Goal: Task Accomplishment & Management: Complete application form

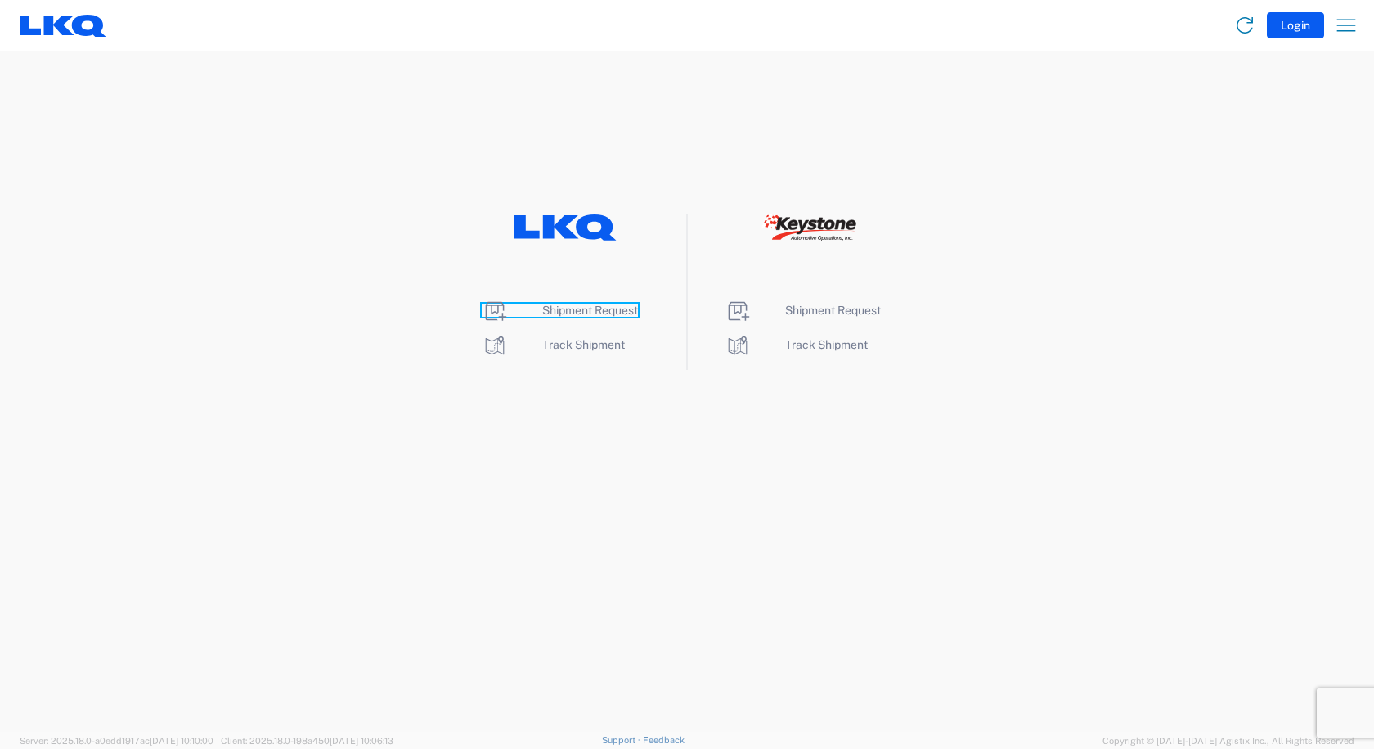
click at [587, 311] on span "Shipment Request" at bounding box center [590, 309] width 96 height 13
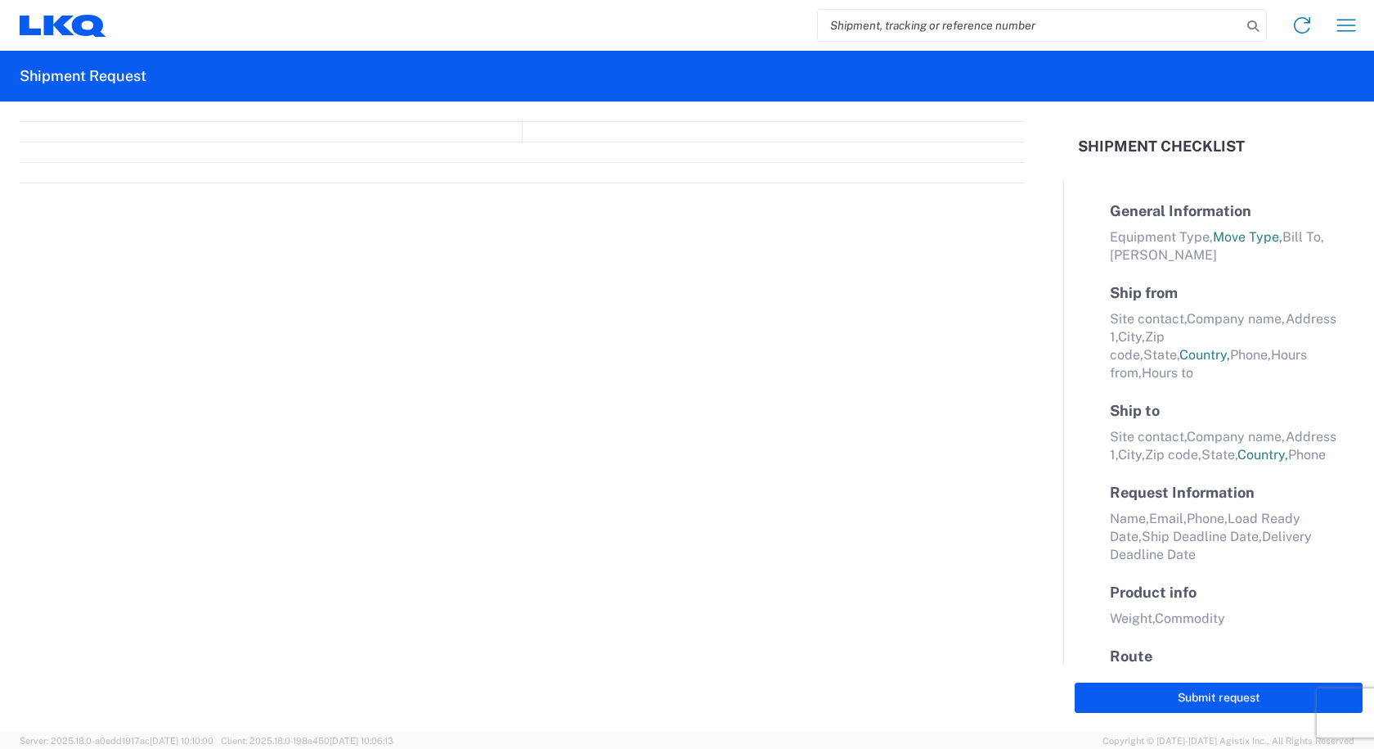
select select "FULL"
select select "LBS"
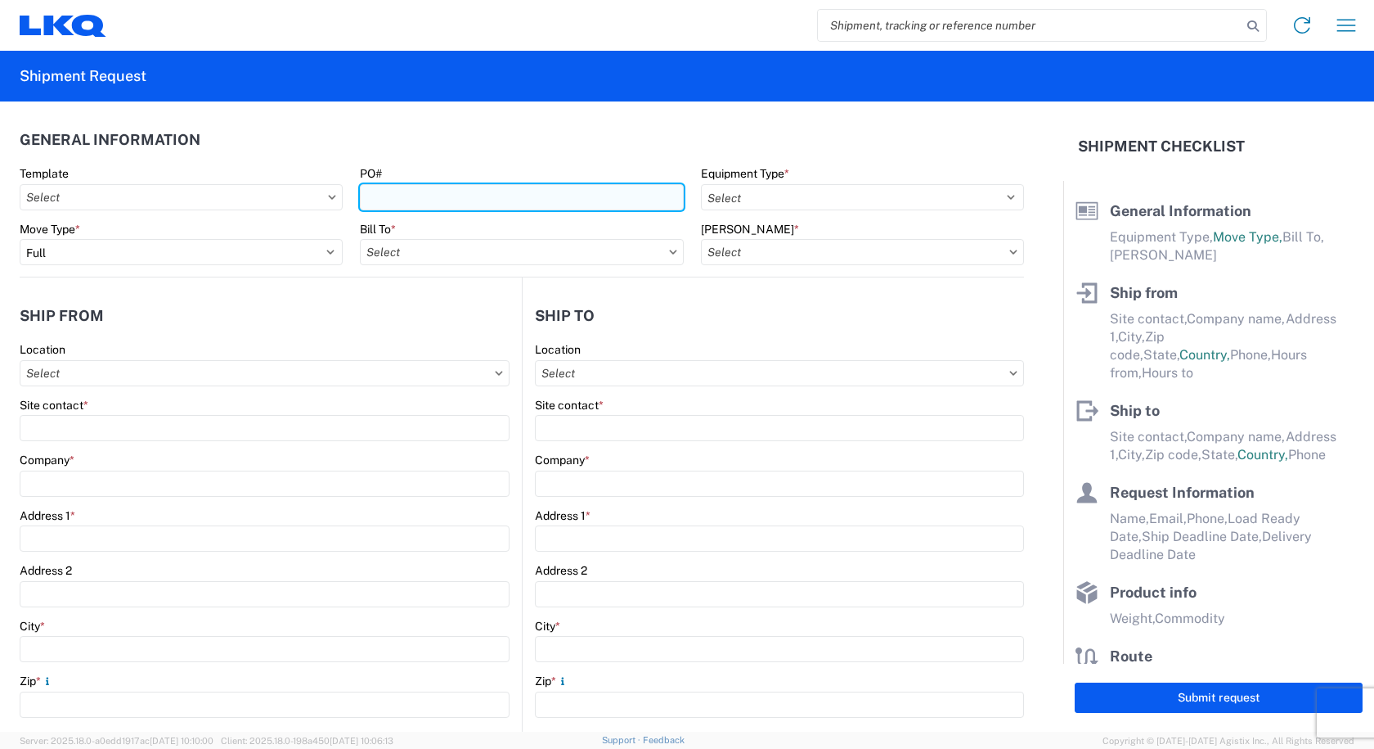
click at [510, 203] on input "PO#" at bounding box center [521, 197] width 323 height 26
type input "STEEL SCRAP 09/09"
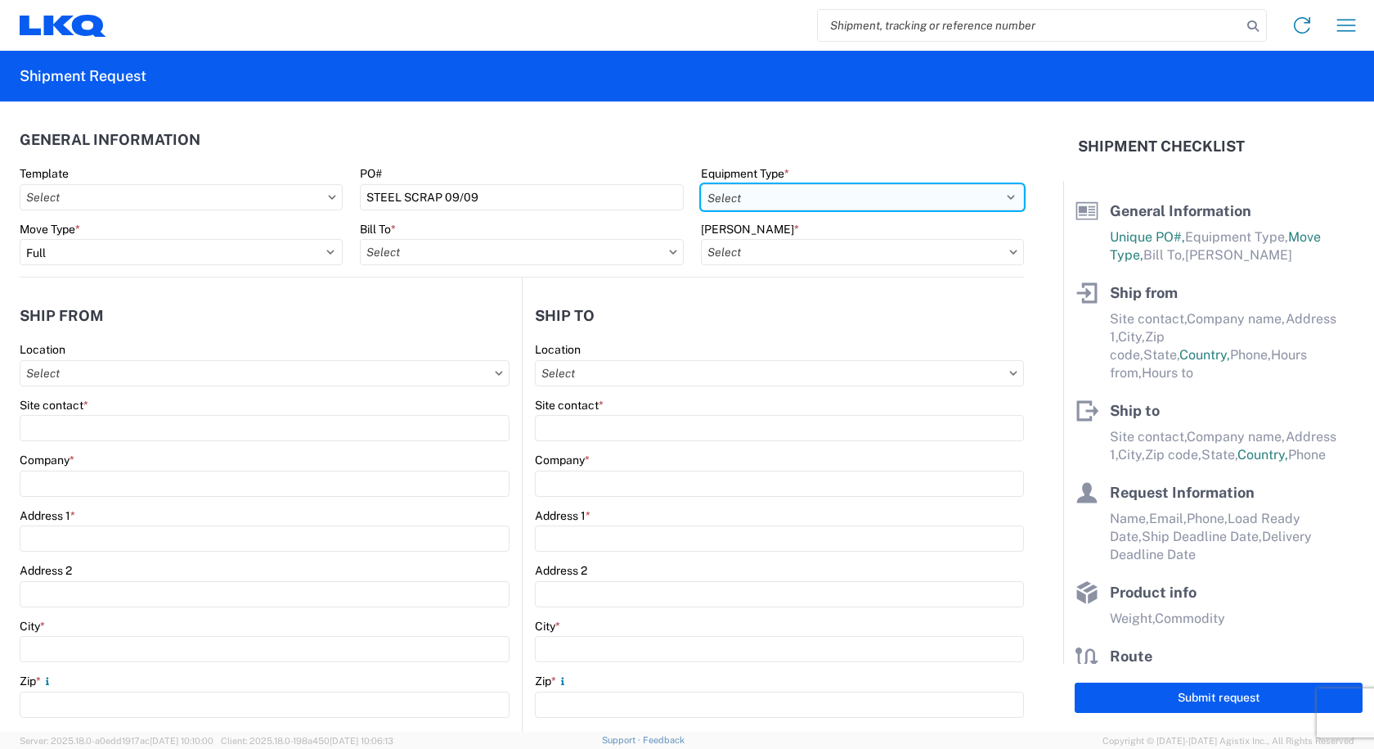
click at [783, 190] on select "Select 53’ Dry Van Flatbed Dropdeck (van) Lowboy (flatbed) Rail" at bounding box center [862, 197] width 323 height 26
select select "STDV"
click at [701, 184] on select "Select 53’ Dry Van Flatbed Dropdeck (van) Lowboy (flatbed) Rail" at bounding box center [862, 197] width 323 height 26
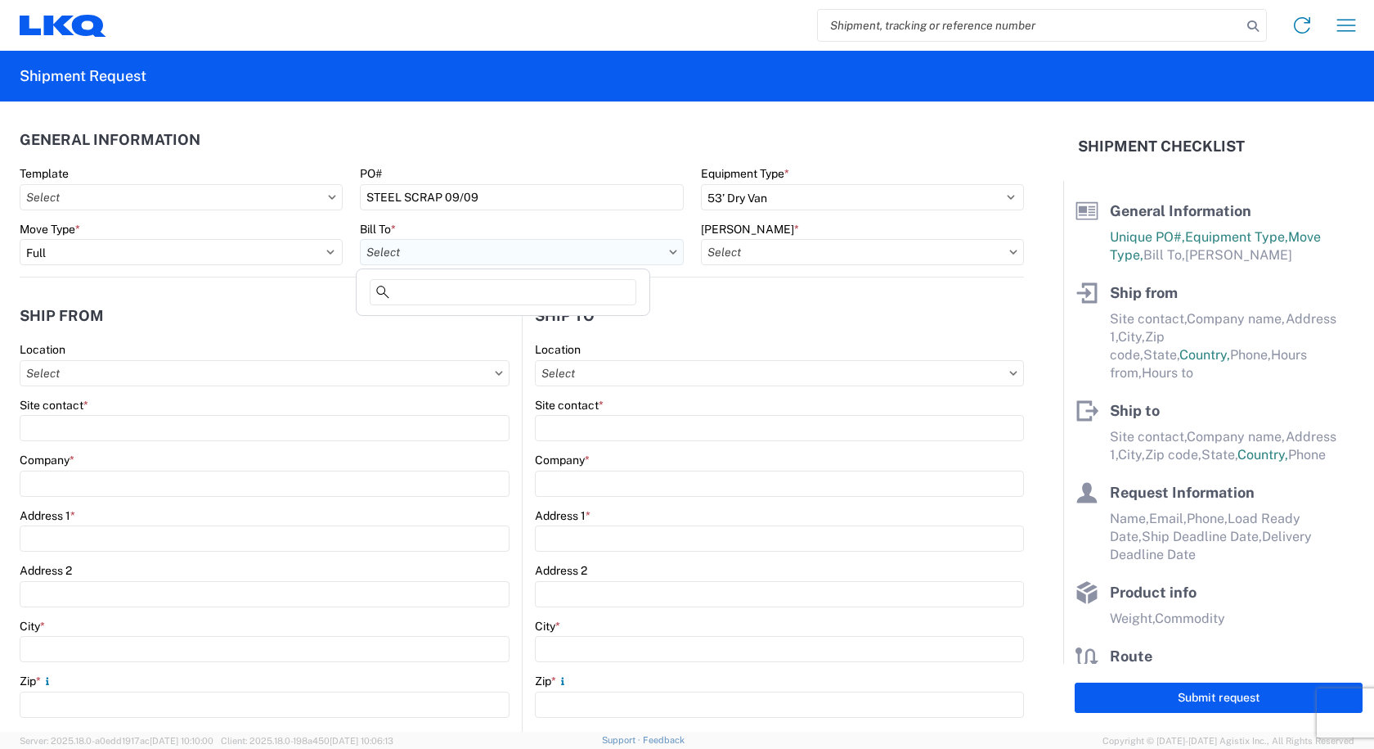
click at [457, 258] on input "Bill To *" at bounding box center [521, 252] width 323 height 26
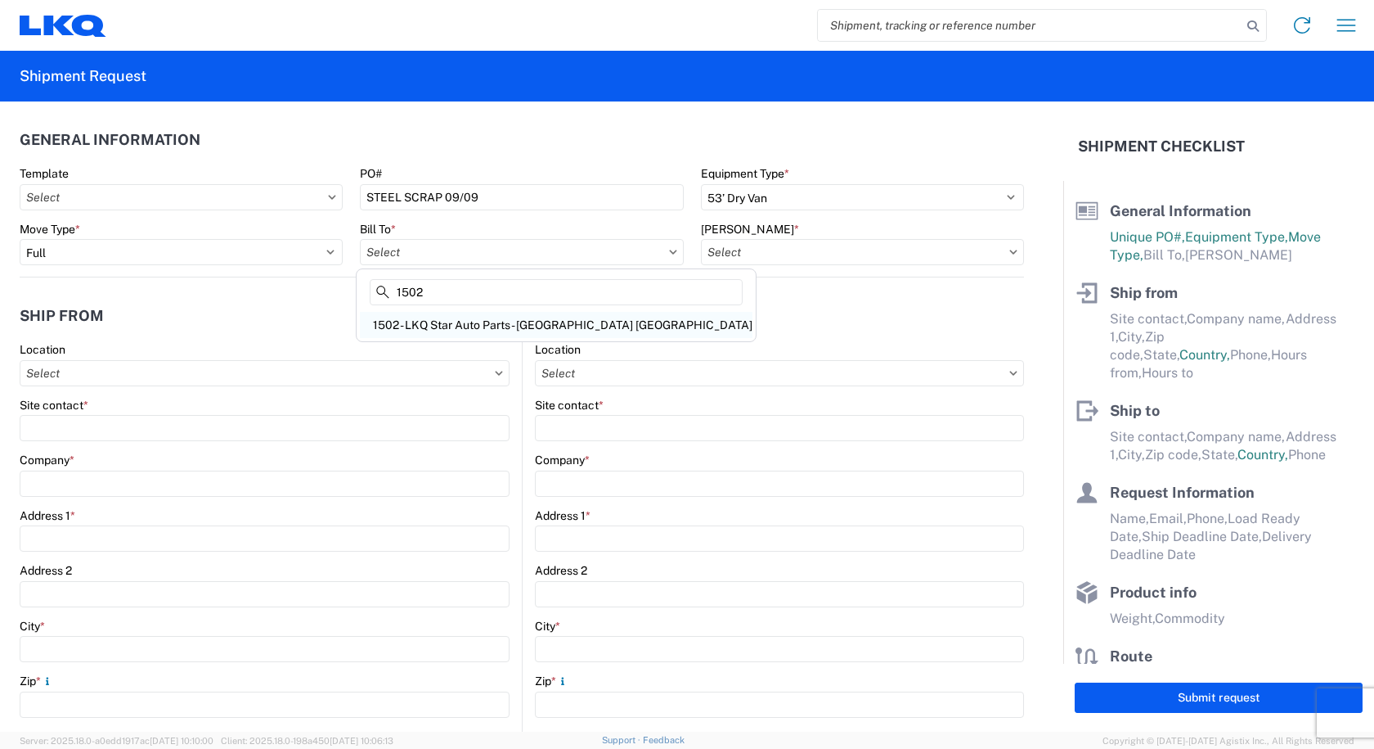
type input "1502"
click at [444, 325] on div "1502 - LKQ Star Auto Parts - [GEOGRAPHIC_DATA] [GEOGRAPHIC_DATA]" at bounding box center [556, 325] width 393 height 26
type input "1502 - LKQ Star Auto Parts - [GEOGRAPHIC_DATA] [GEOGRAPHIC_DATA]"
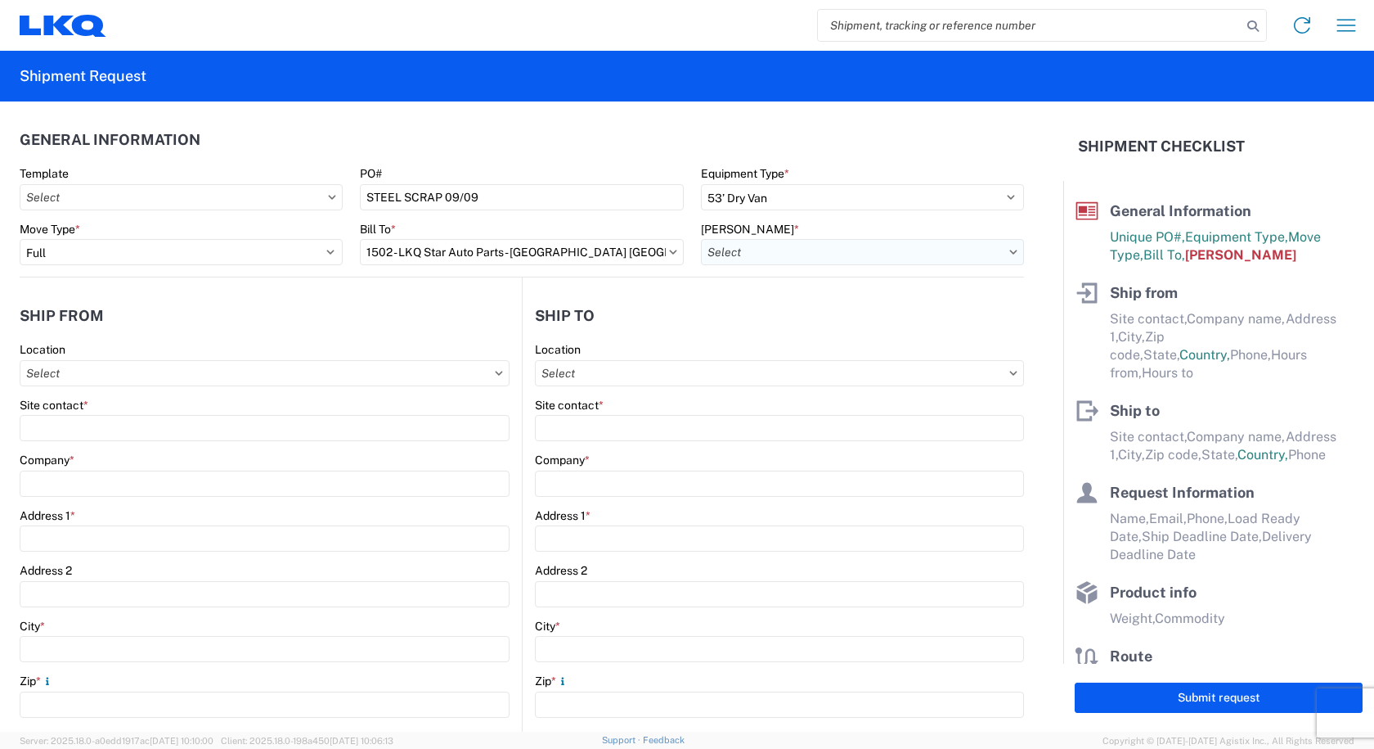
click at [753, 254] on input "[PERSON_NAME] *" at bounding box center [862, 252] width 323 height 26
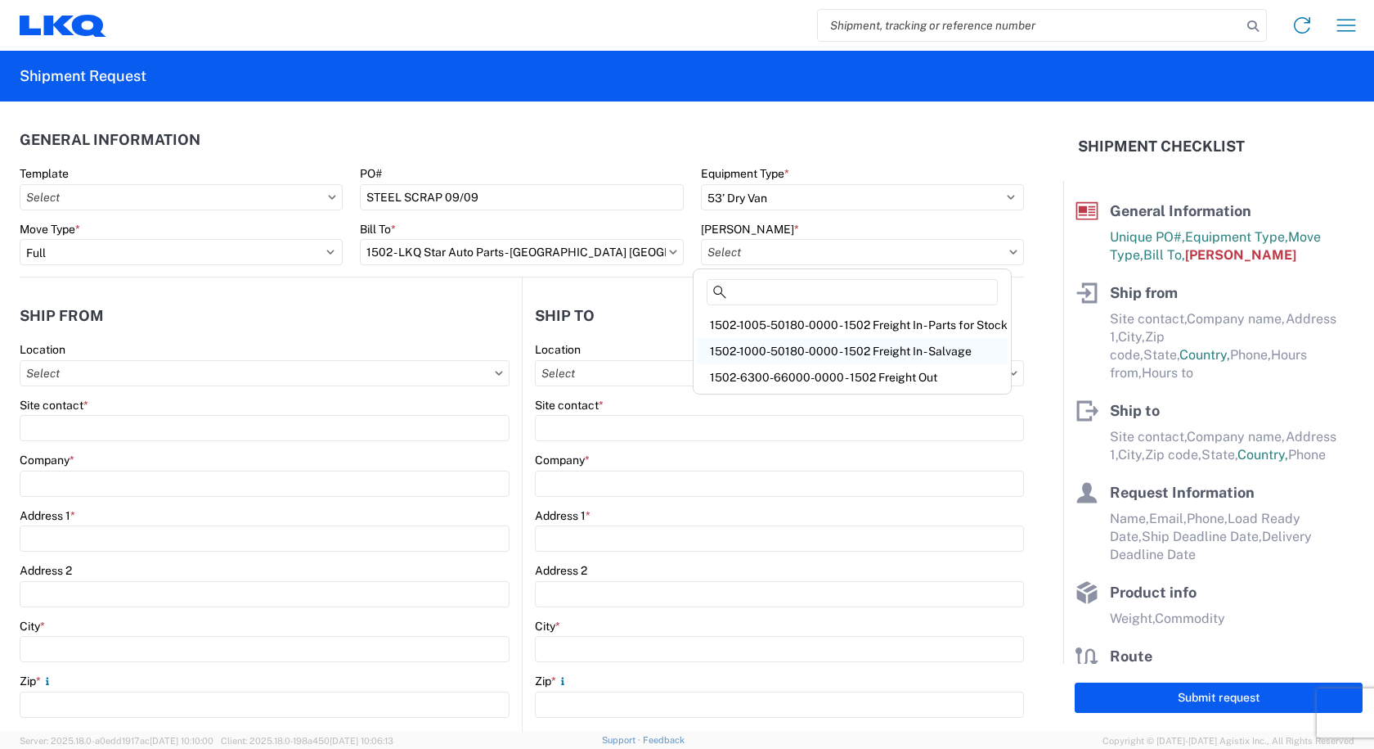
click at [758, 343] on div "1502-1000-50180-0000 - 1502 Freight In - Salvage" at bounding box center [852, 351] width 311 height 26
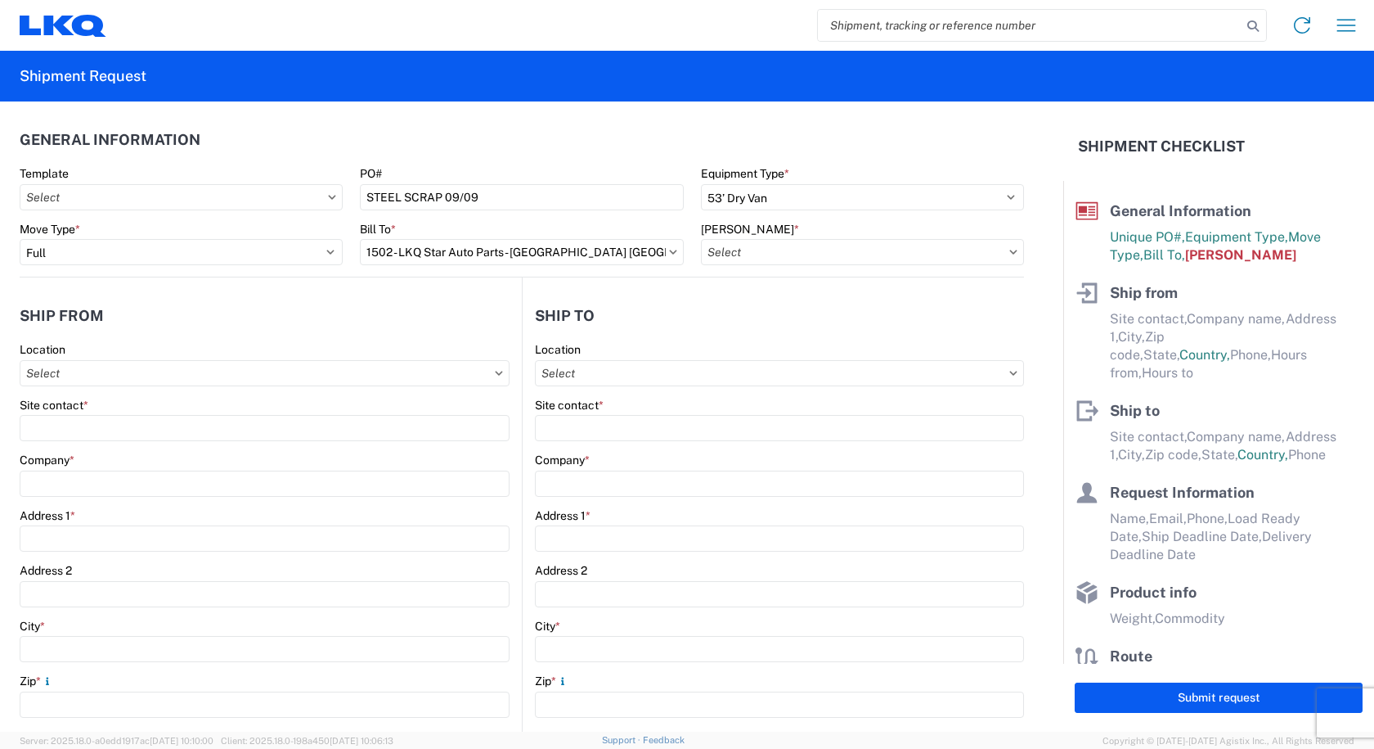
type input "1502-1000-50180-0000 - 1502 Freight In - Salvage"
click at [114, 371] on input "Location" at bounding box center [265, 373] width 490 height 26
type input "3238"
click at [74, 445] on div "3238 - Huntington IDC" at bounding box center [167, 446] width 286 height 26
type input "3238 - Huntington IDC"
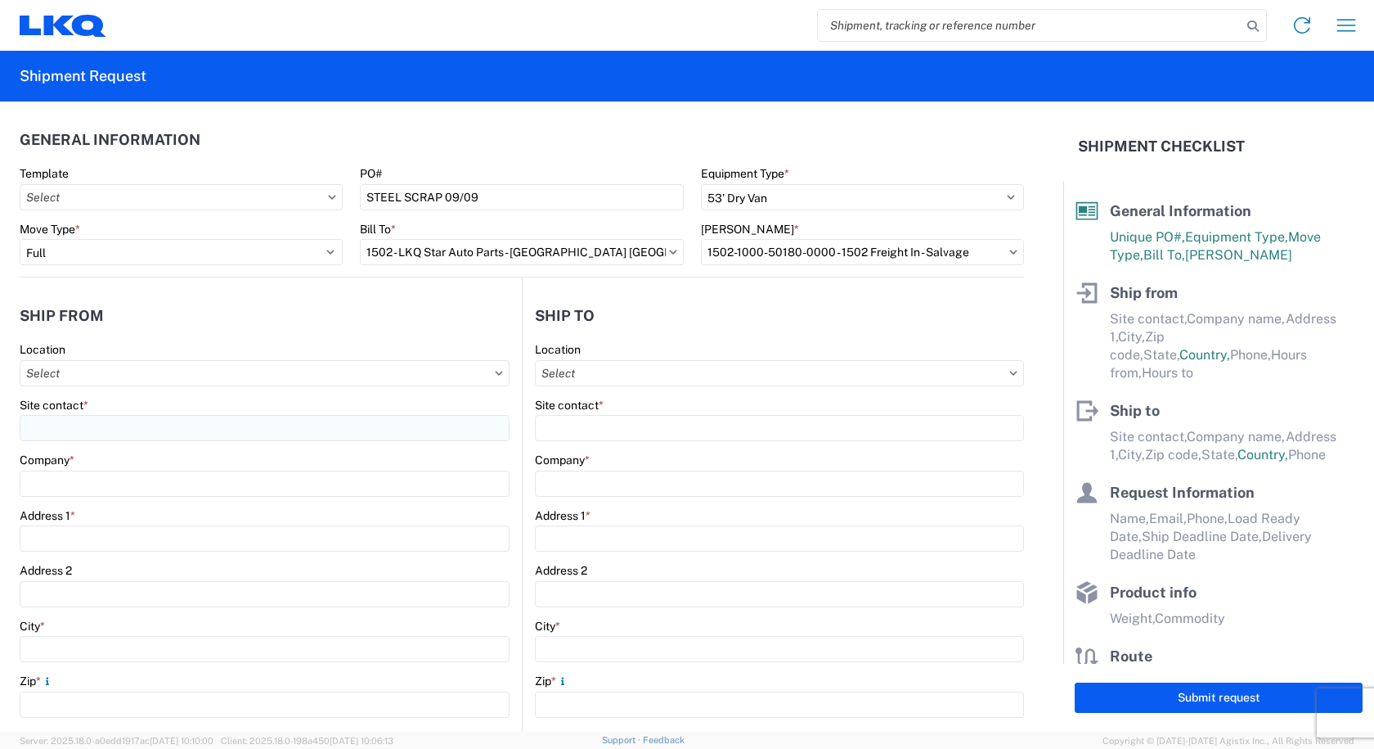
type input "LKQ Corporation"
type input "[STREET_ADDRESS]"
type input "Huntington"
type input "46750"
select select "IN"
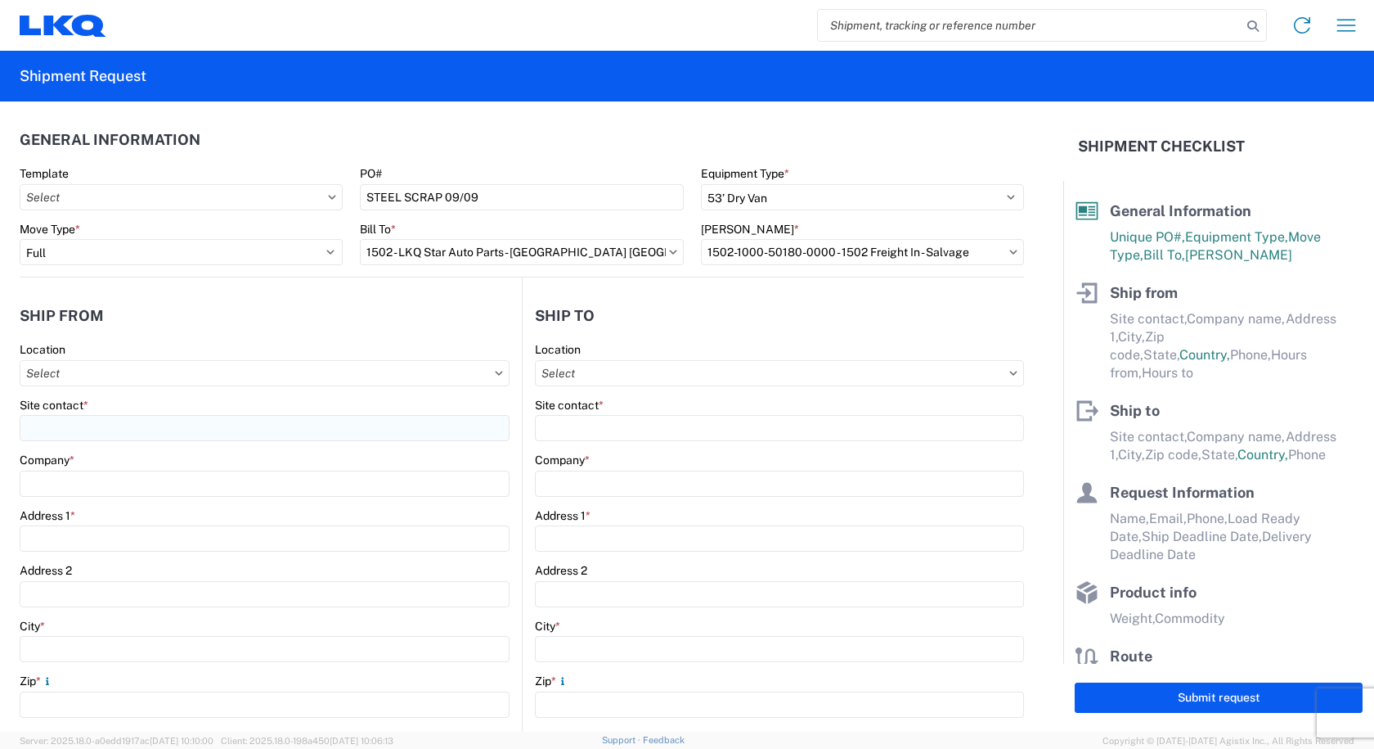
select select "US"
type input "07:00"
type input "17:00"
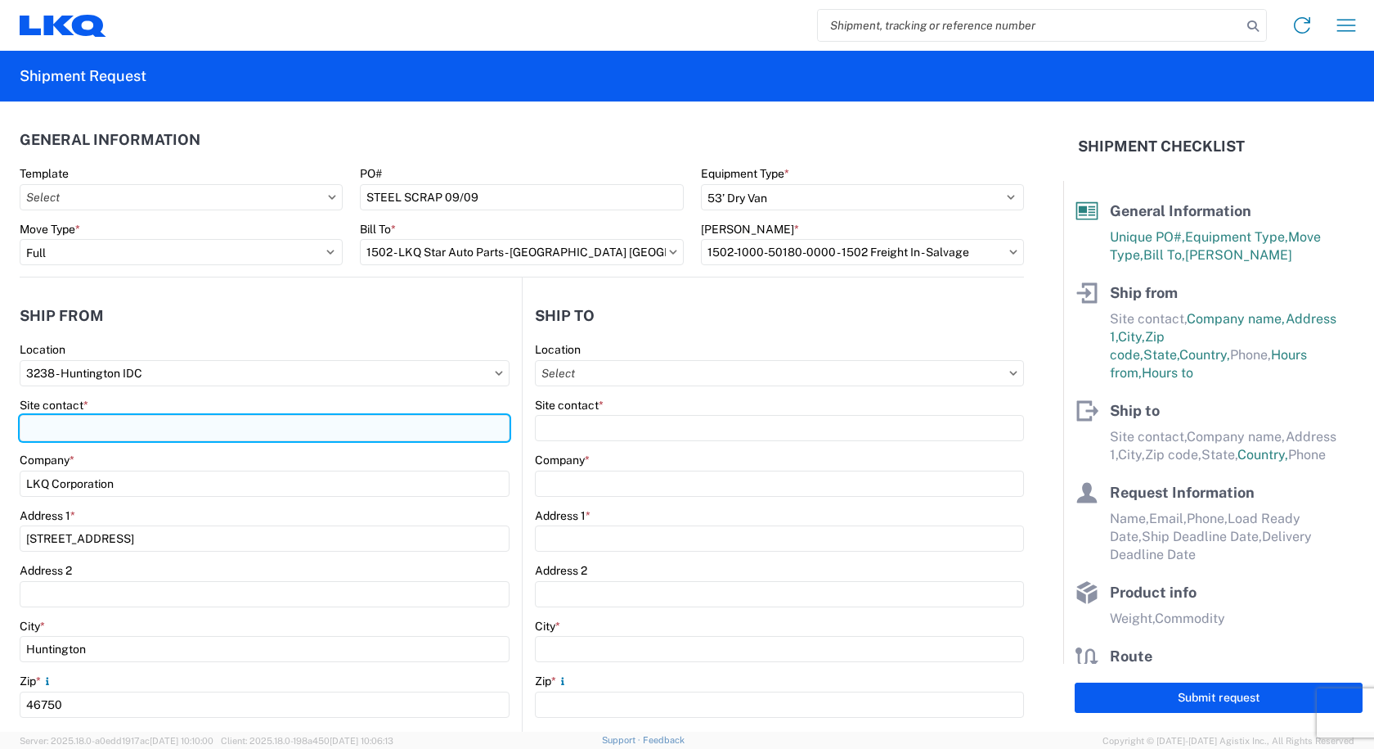
click at [74, 430] on input "Site contact *" at bounding box center [265, 428] width 490 height 26
type input "[PERSON_NAME]"
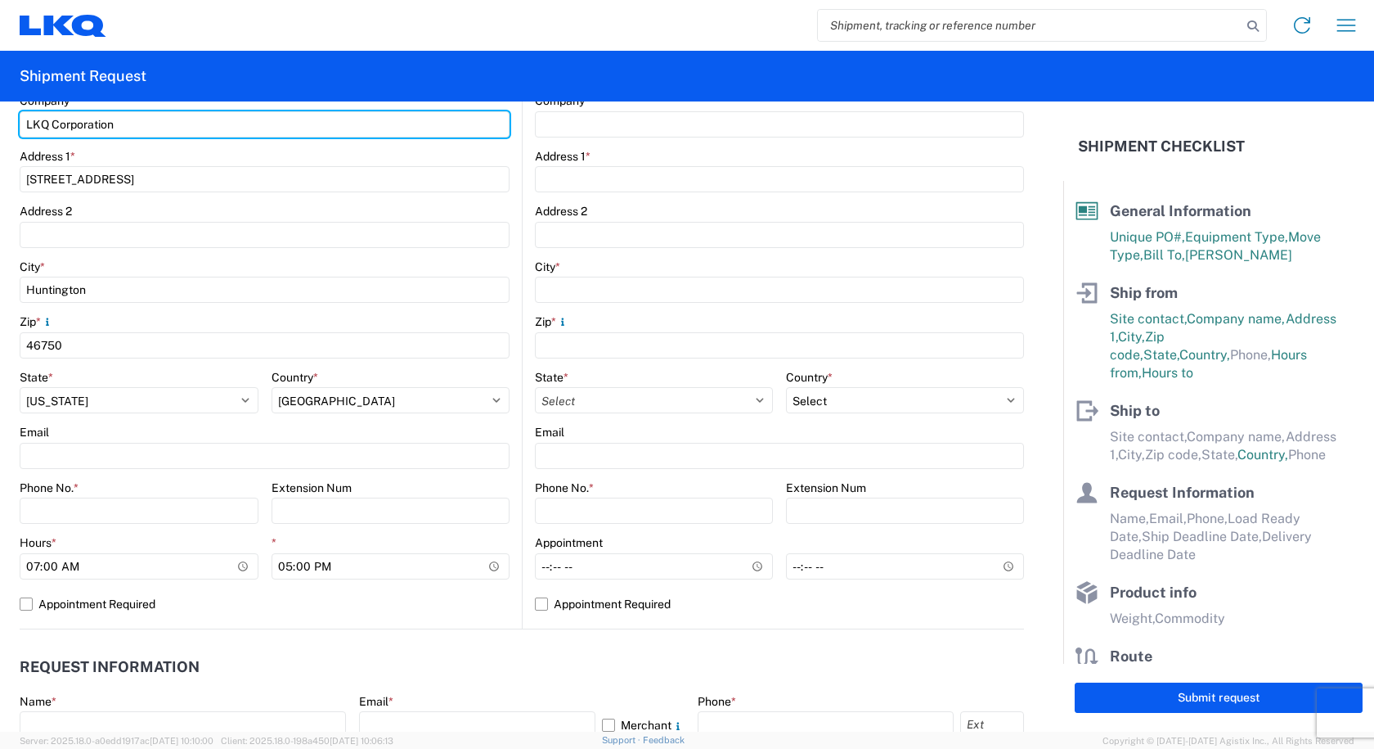
scroll to position [409, 0]
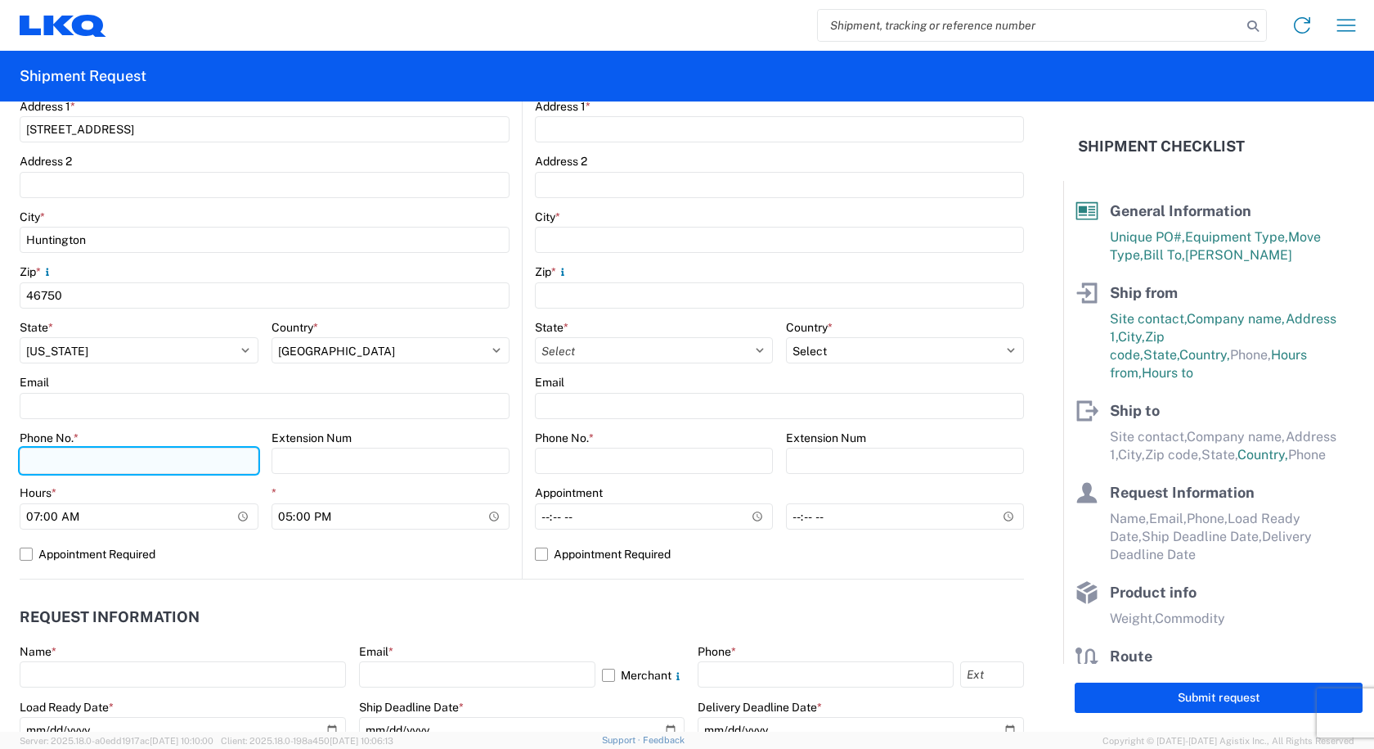
click at [121, 451] on input "Phone No. *" at bounding box center [139, 460] width 239 height 26
type input "[PHONE_NUMBER]"
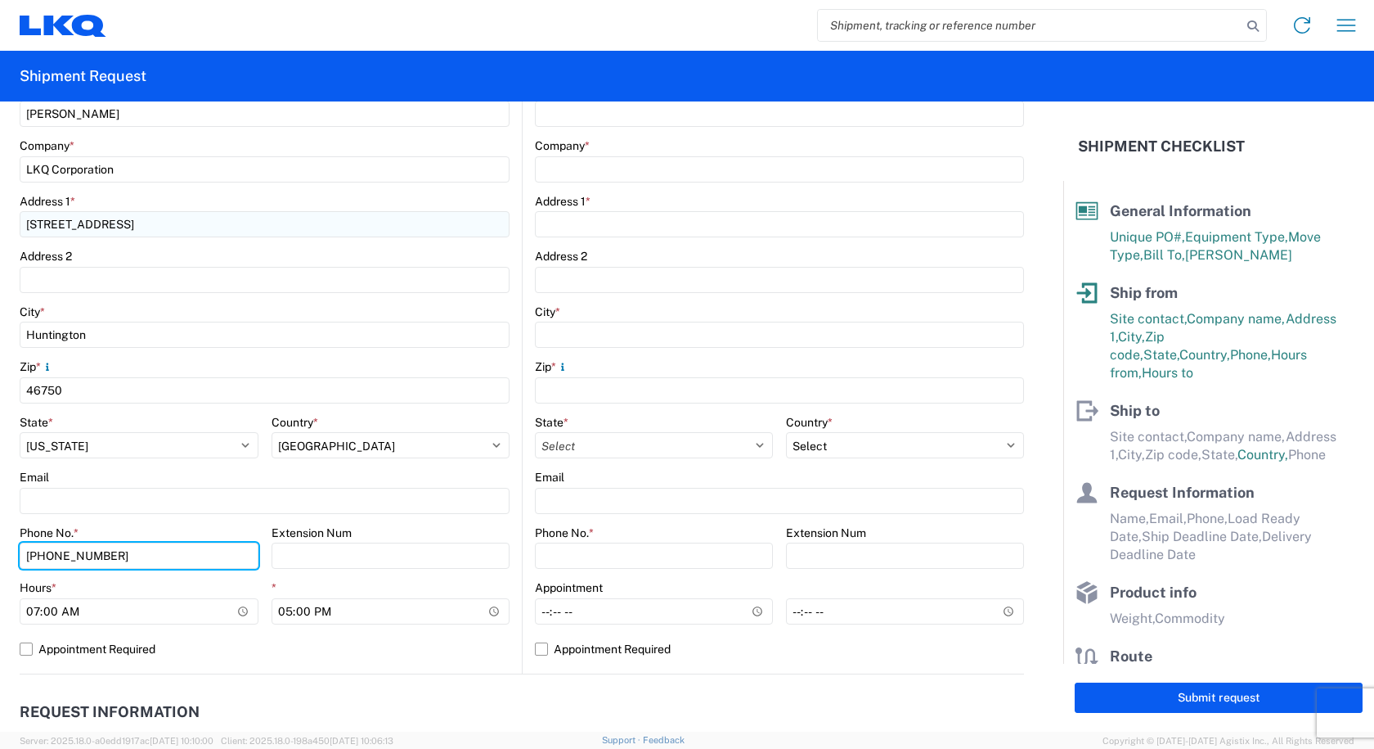
scroll to position [82, 0]
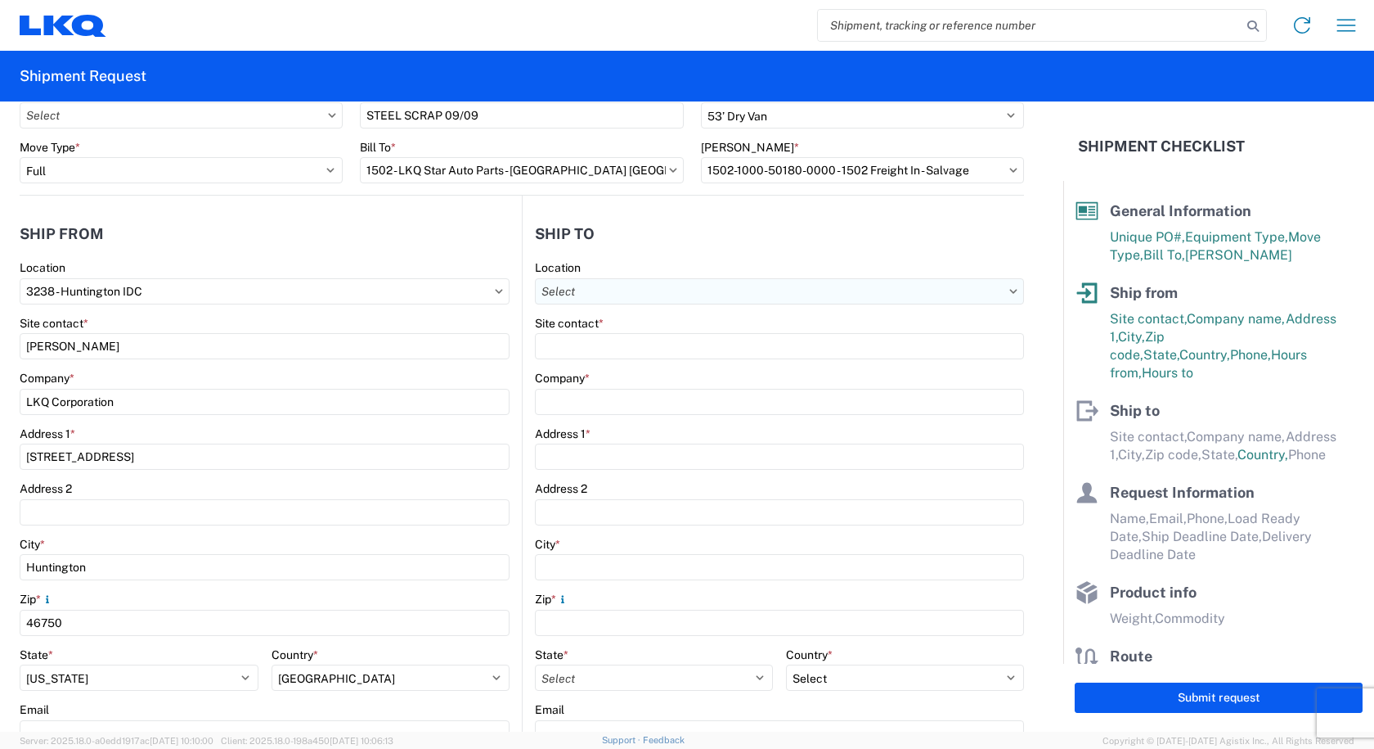
click at [633, 289] on input "Location" at bounding box center [779, 291] width 489 height 26
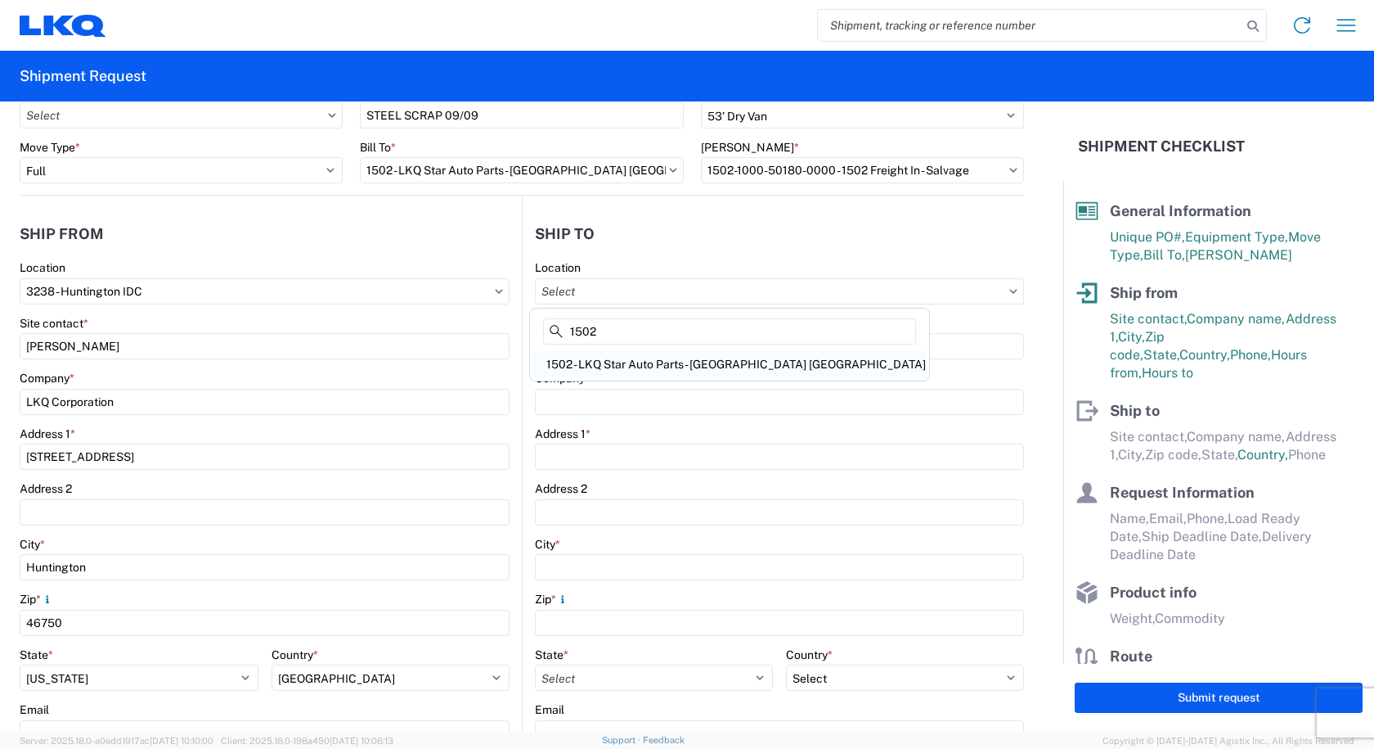
type input "1502"
click at [582, 375] on div "1502 - LKQ Star Auto Parts - [GEOGRAPHIC_DATA] [GEOGRAPHIC_DATA]" at bounding box center [729, 364] width 393 height 26
type input "1502 - LKQ Star Auto Parts - [GEOGRAPHIC_DATA] [GEOGRAPHIC_DATA]"
type input "LKQ Corporation"
type input "[STREET_ADDRESS]"
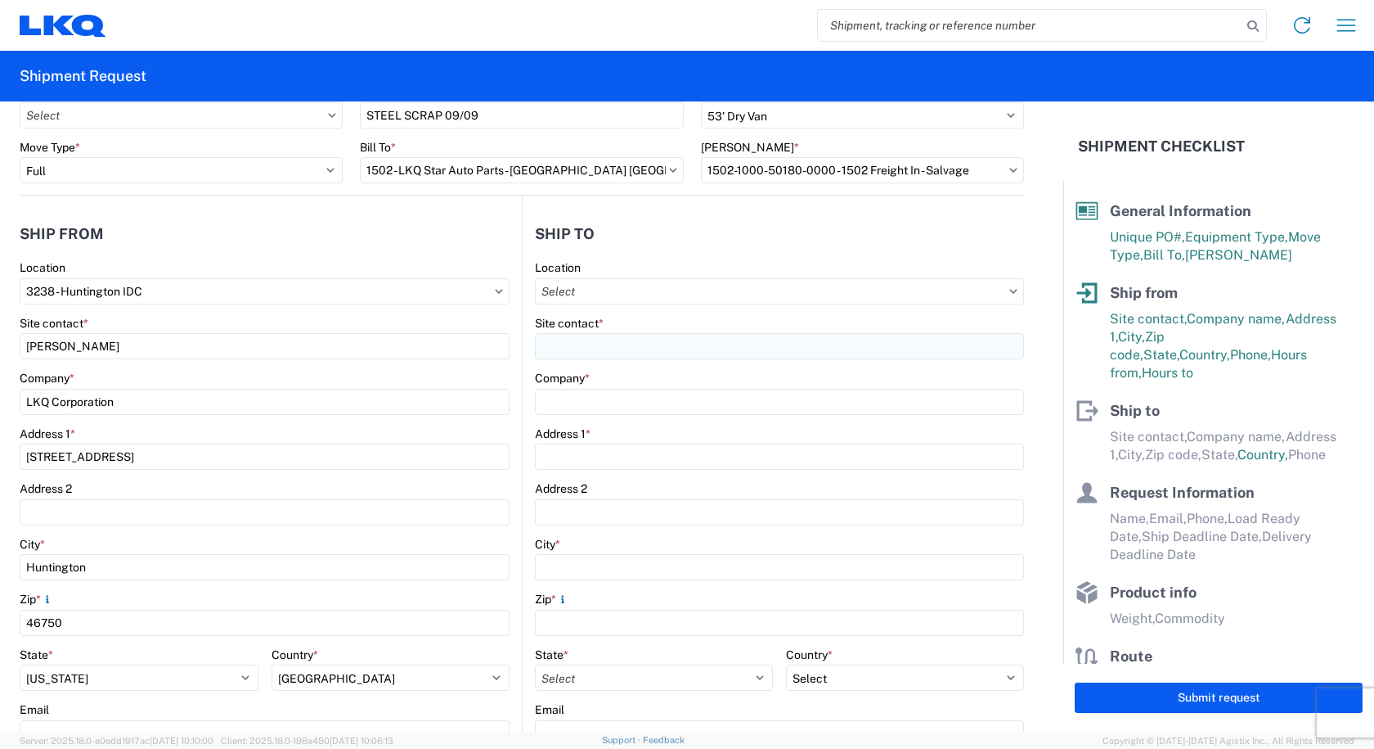
type input "[GEOGRAPHIC_DATA]"
type input "53546"
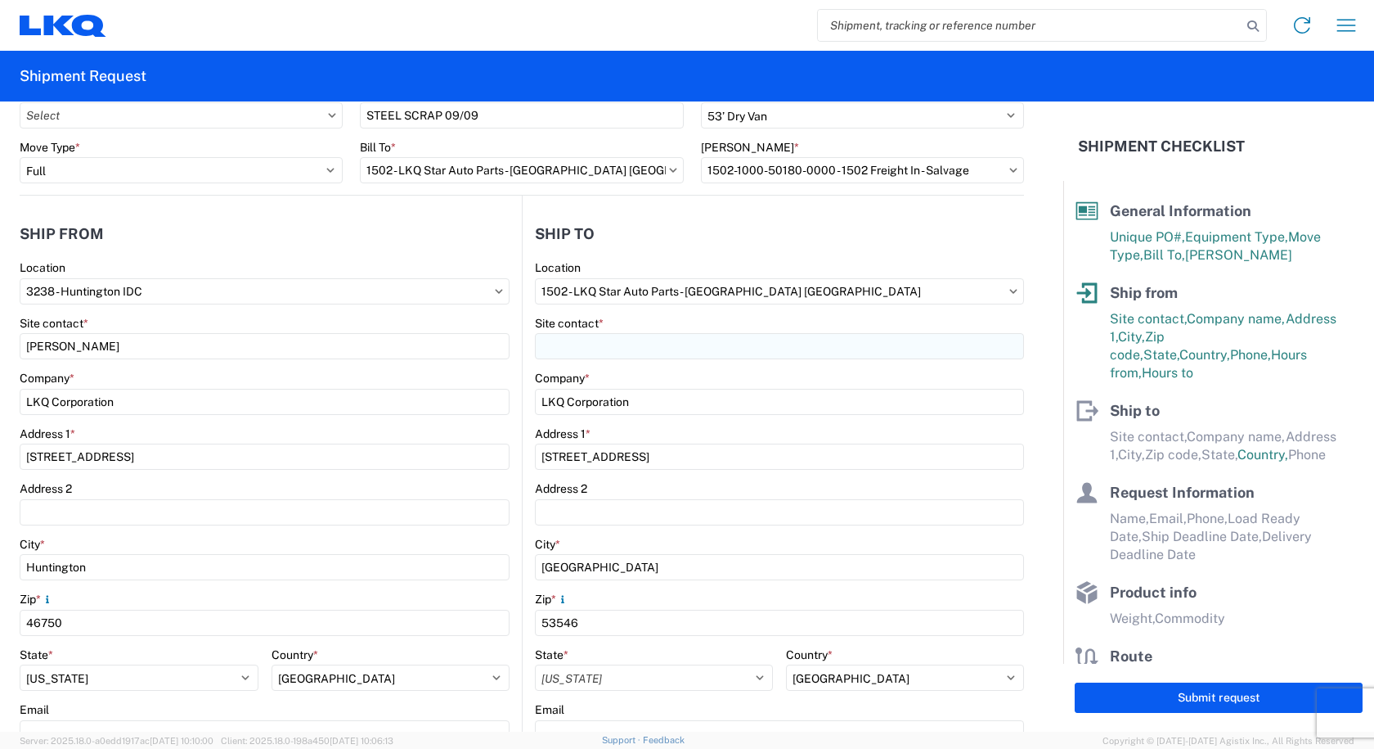
select select "US"
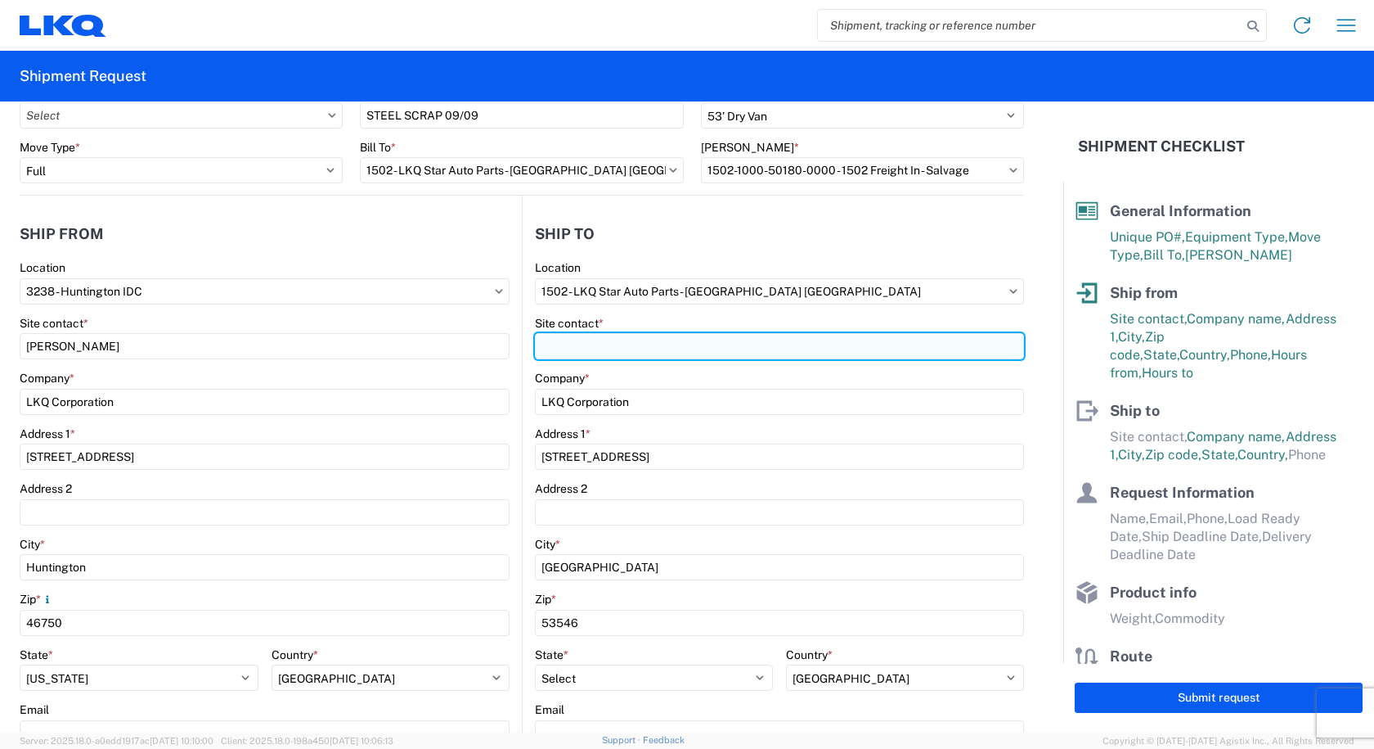
click at [561, 355] on input "Site contact *" at bounding box center [779, 346] width 489 height 26
type input "07:00:00"
type input "17:00:00"
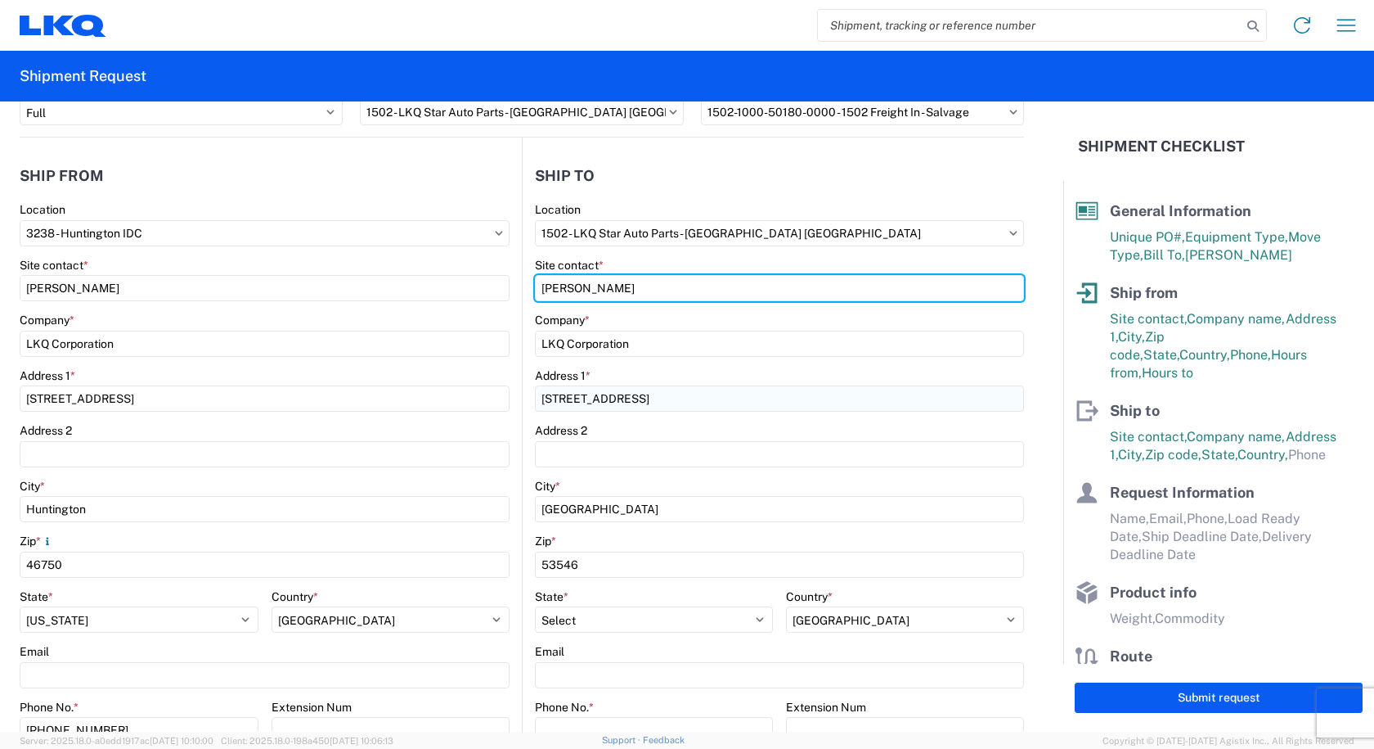
scroll to position [327, 0]
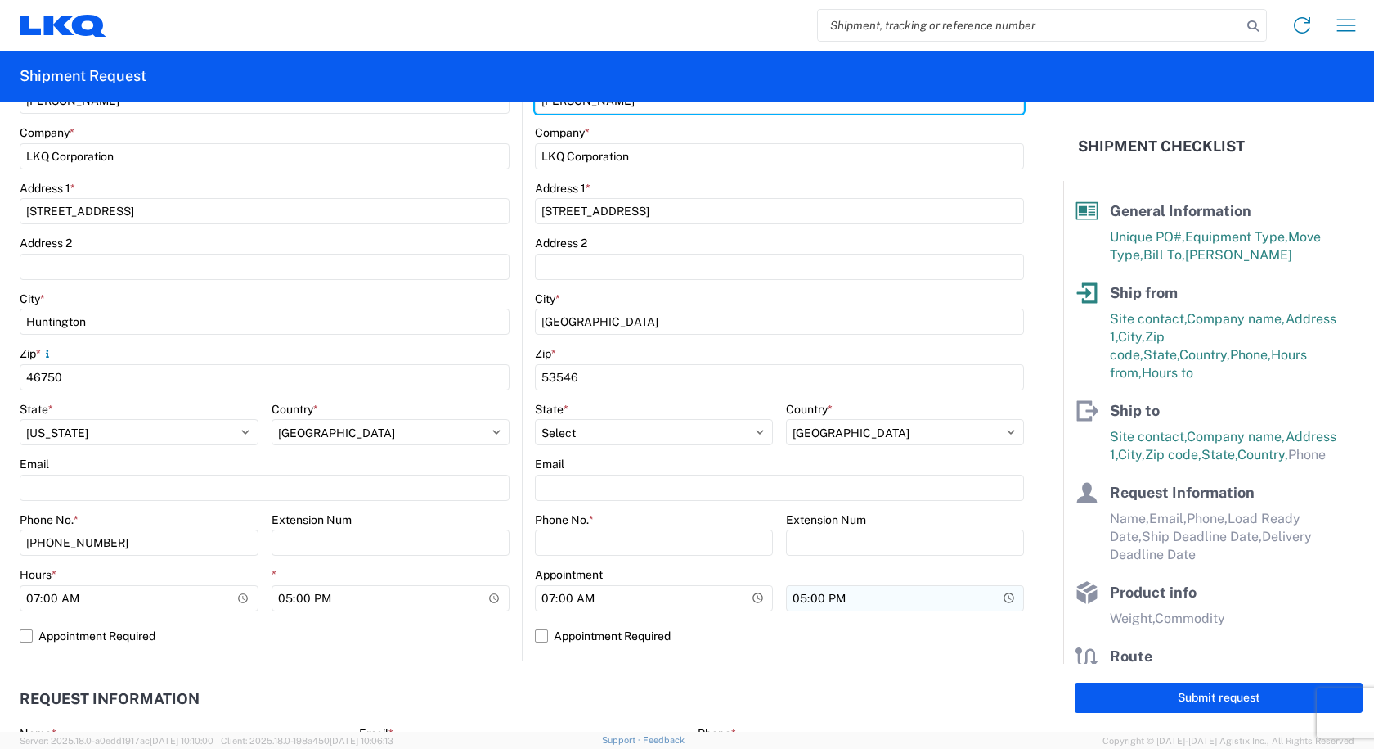
type input "[PERSON_NAME]"
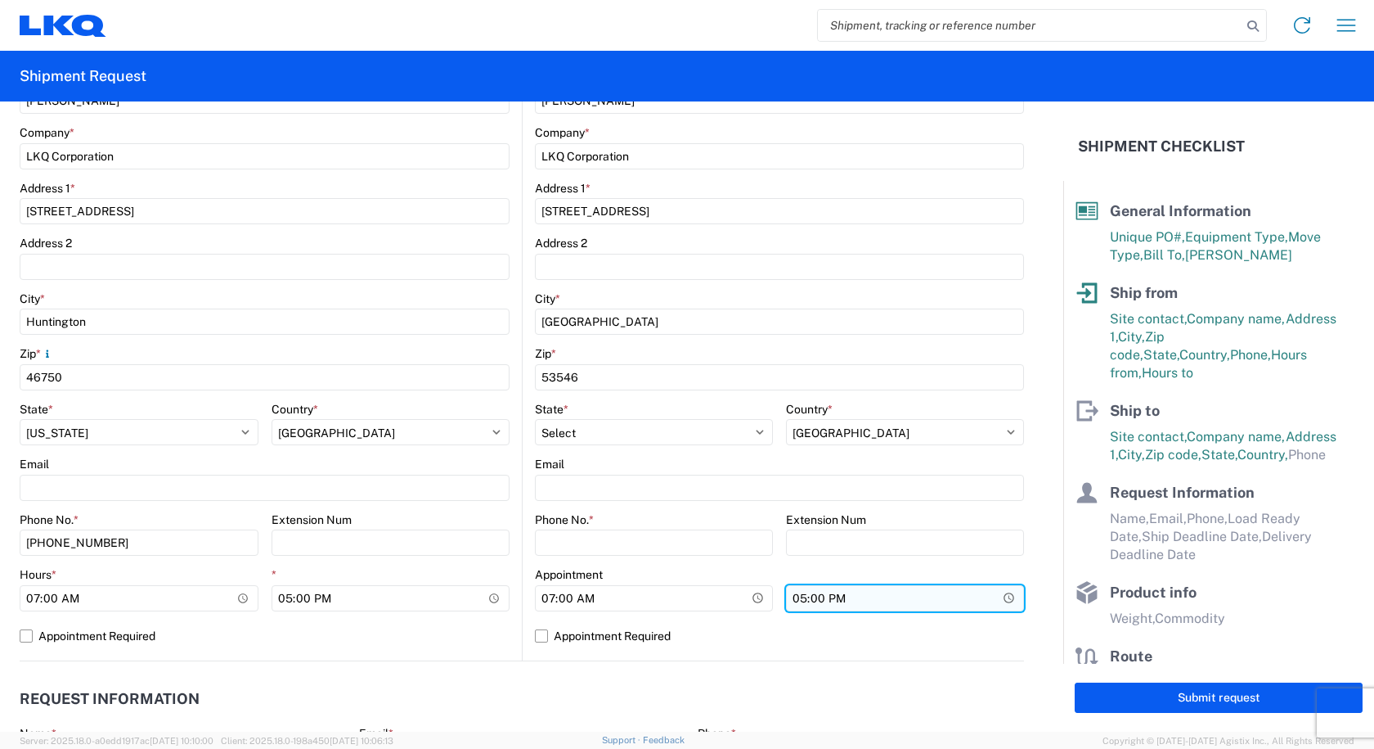
click at [794, 600] on input "17:00:00" at bounding box center [905, 598] width 238 height 26
type input "14:00"
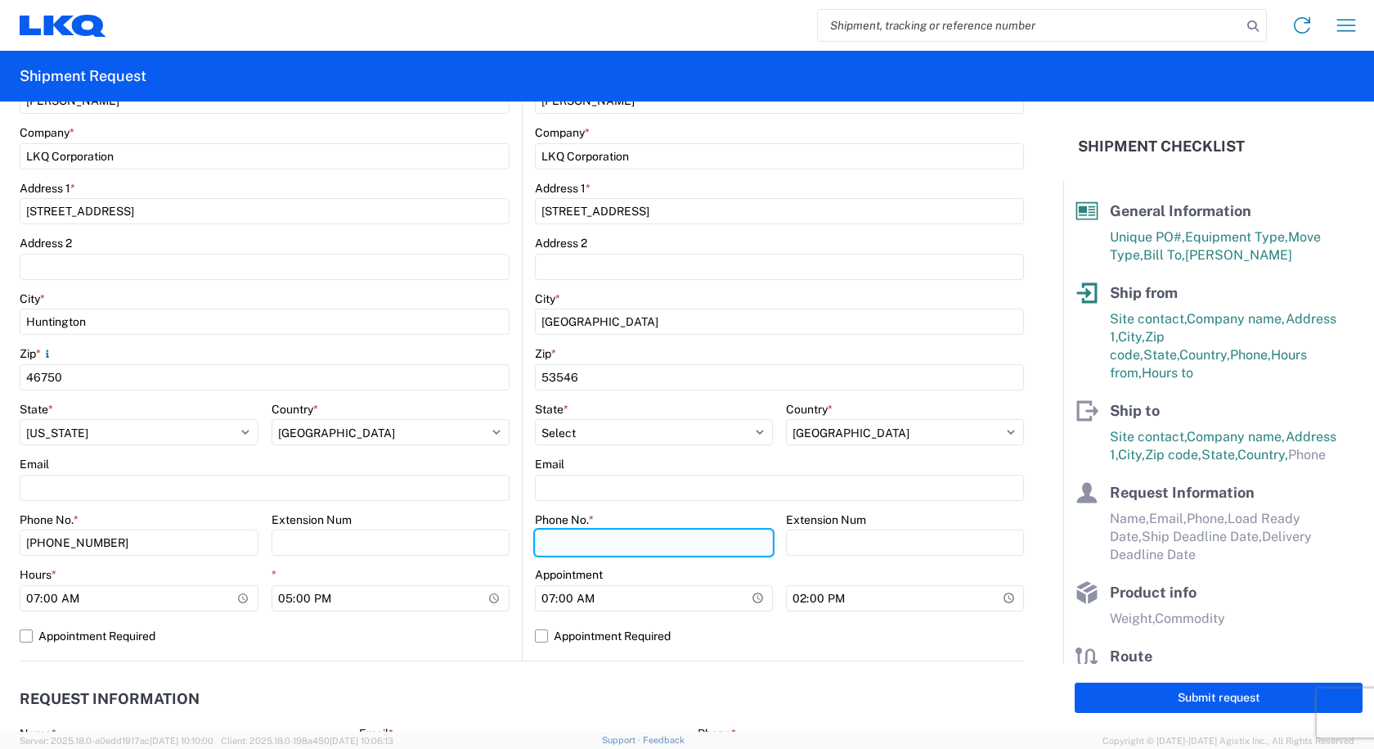
click at [611, 542] on input "Phone No. *" at bounding box center [654, 542] width 238 height 26
type input "[PHONE_NUMBER]"
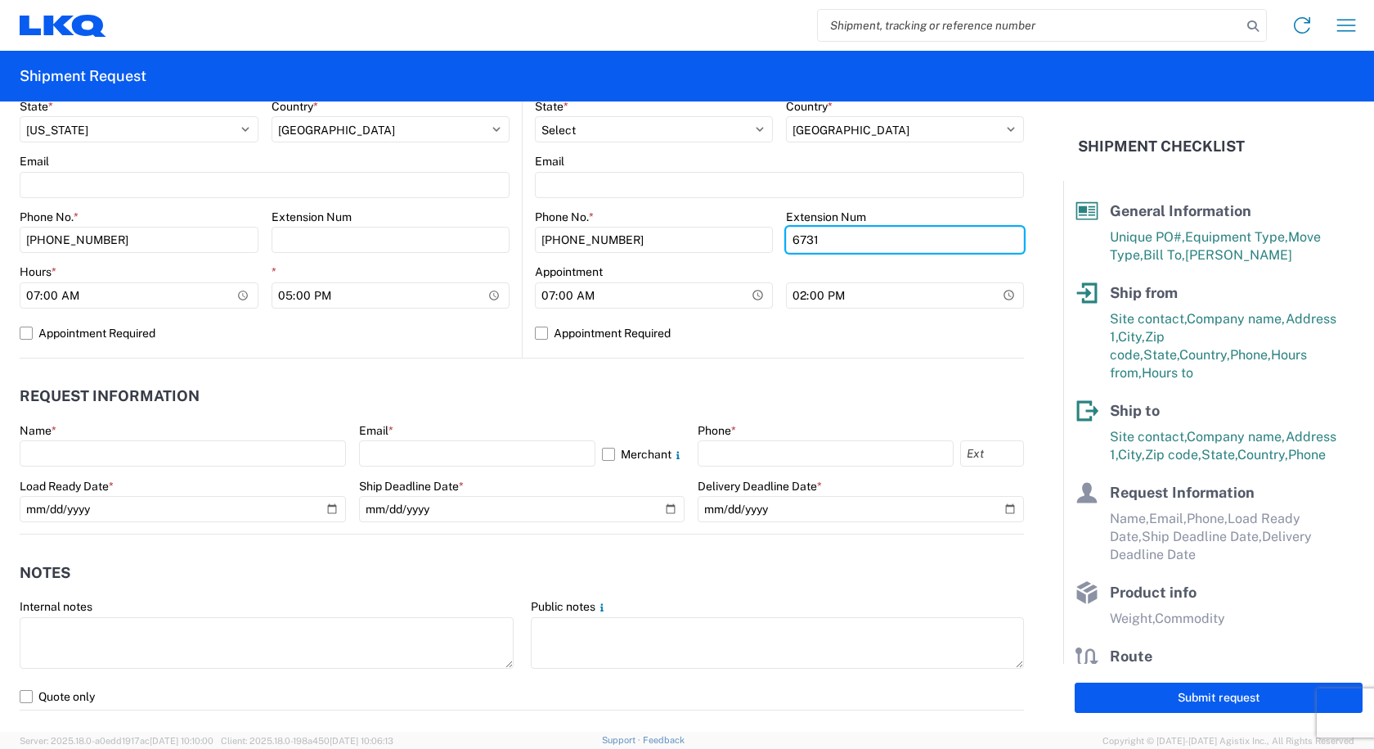
scroll to position [736, 0]
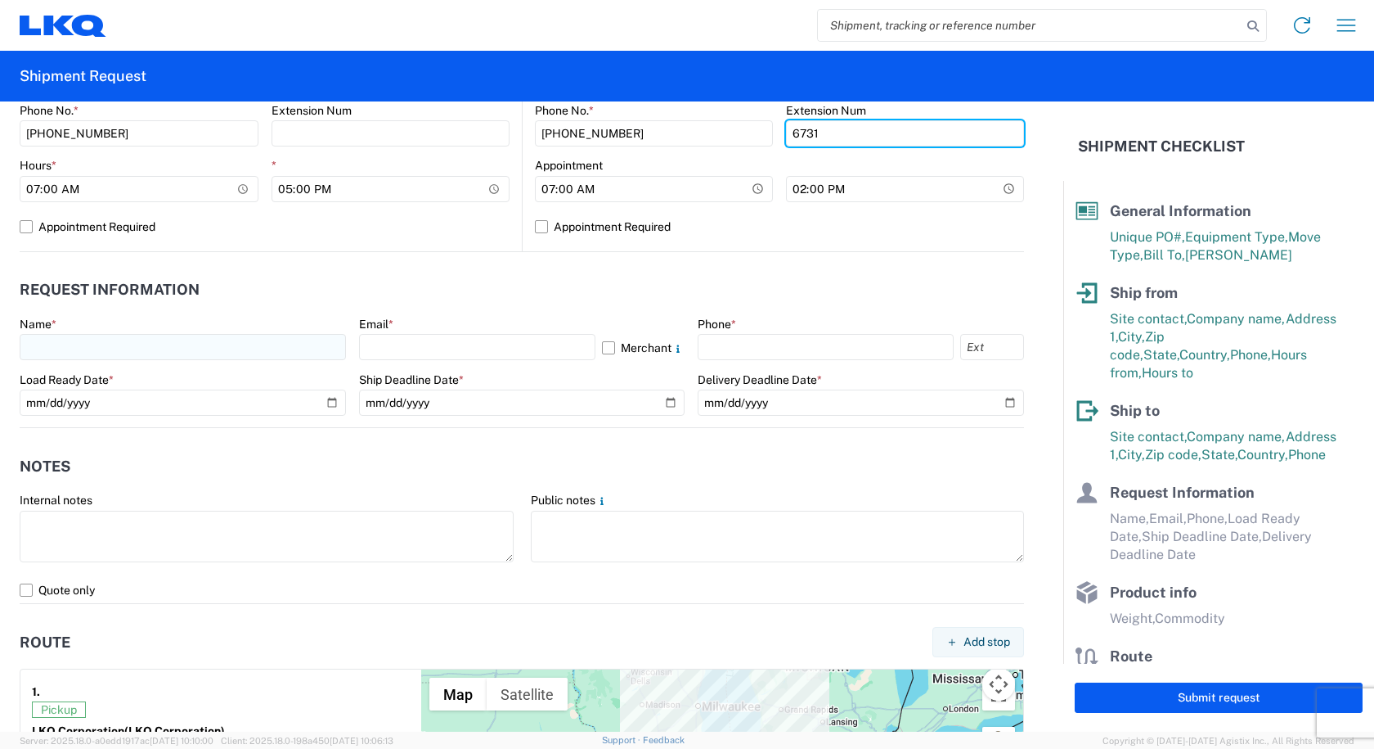
type input "6731"
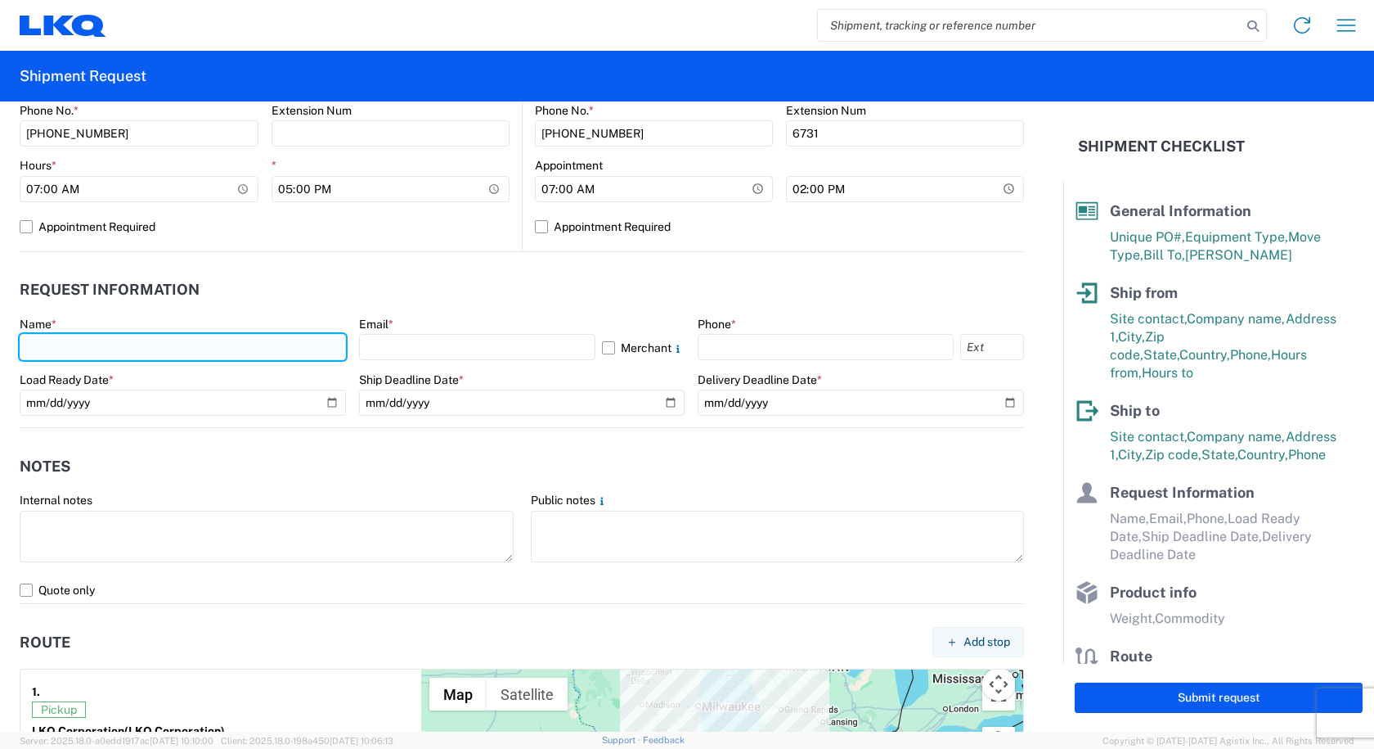
click at [164, 353] on input "text" at bounding box center [183, 347] width 326 height 26
type input "[PERSON_NAME]"
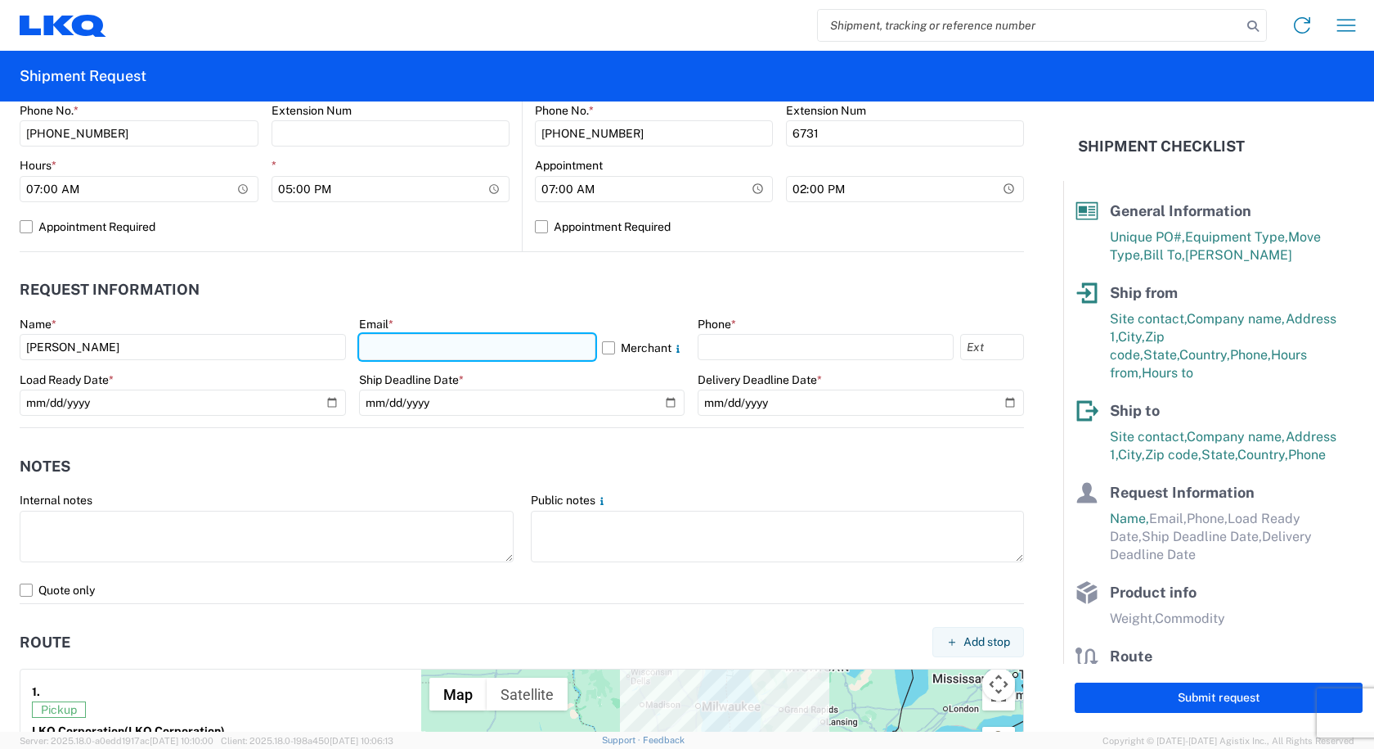
click at [485, 344] on input "text" at bounding box center [477, 347] width 237 height 26
type input "[PERSON_NAME][EMAIL_ADDRESS][DOMAIN_NAME]"
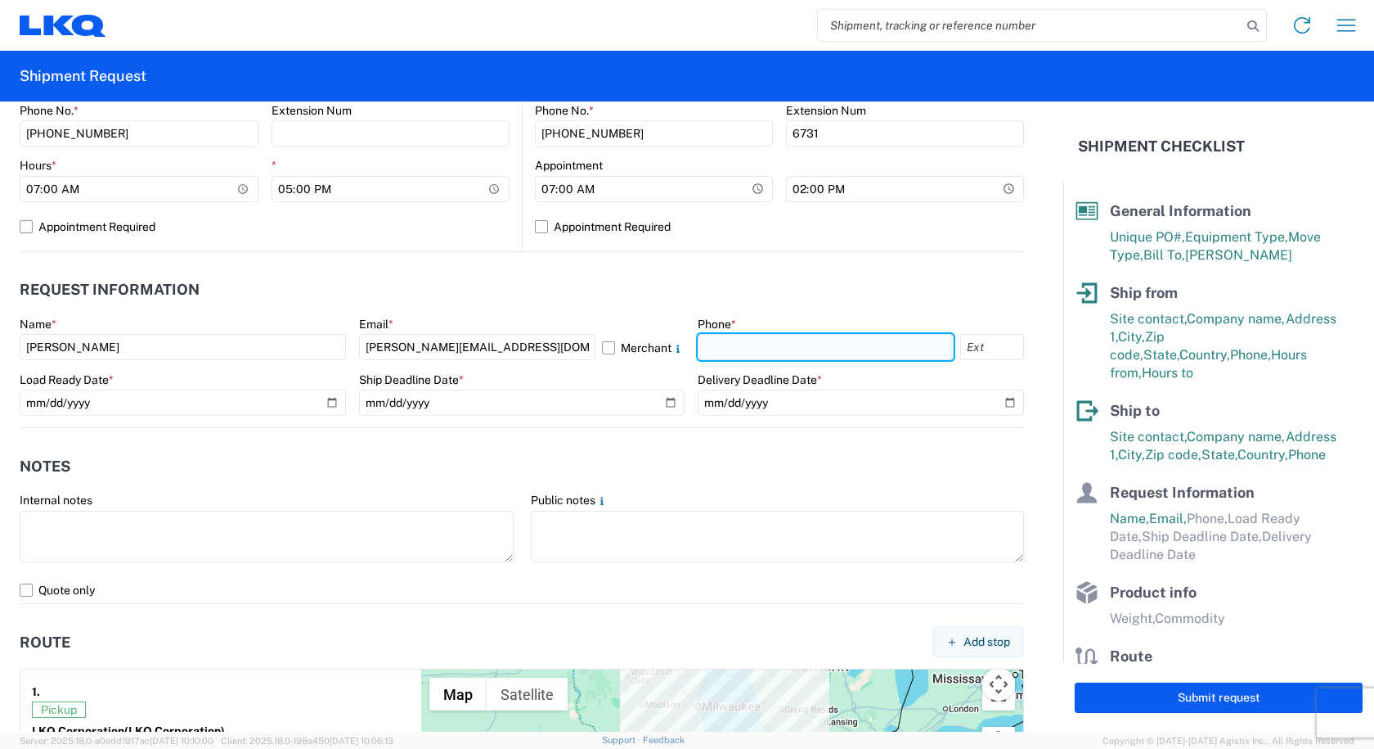
click at [714, 339] on input "text" at bounding box center [826, 347] width 256 height 26
type input "[PHONE_NUMBER]"
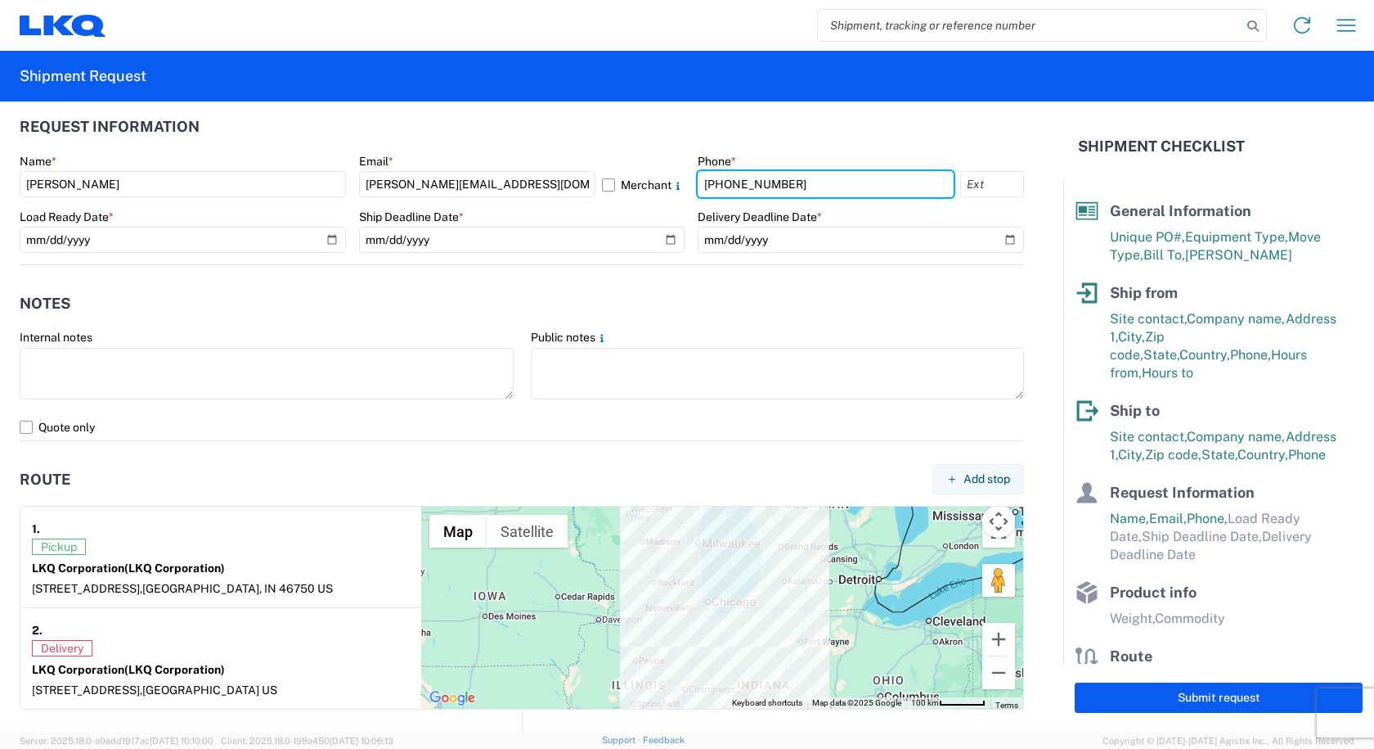
scroll to position [900, 0]
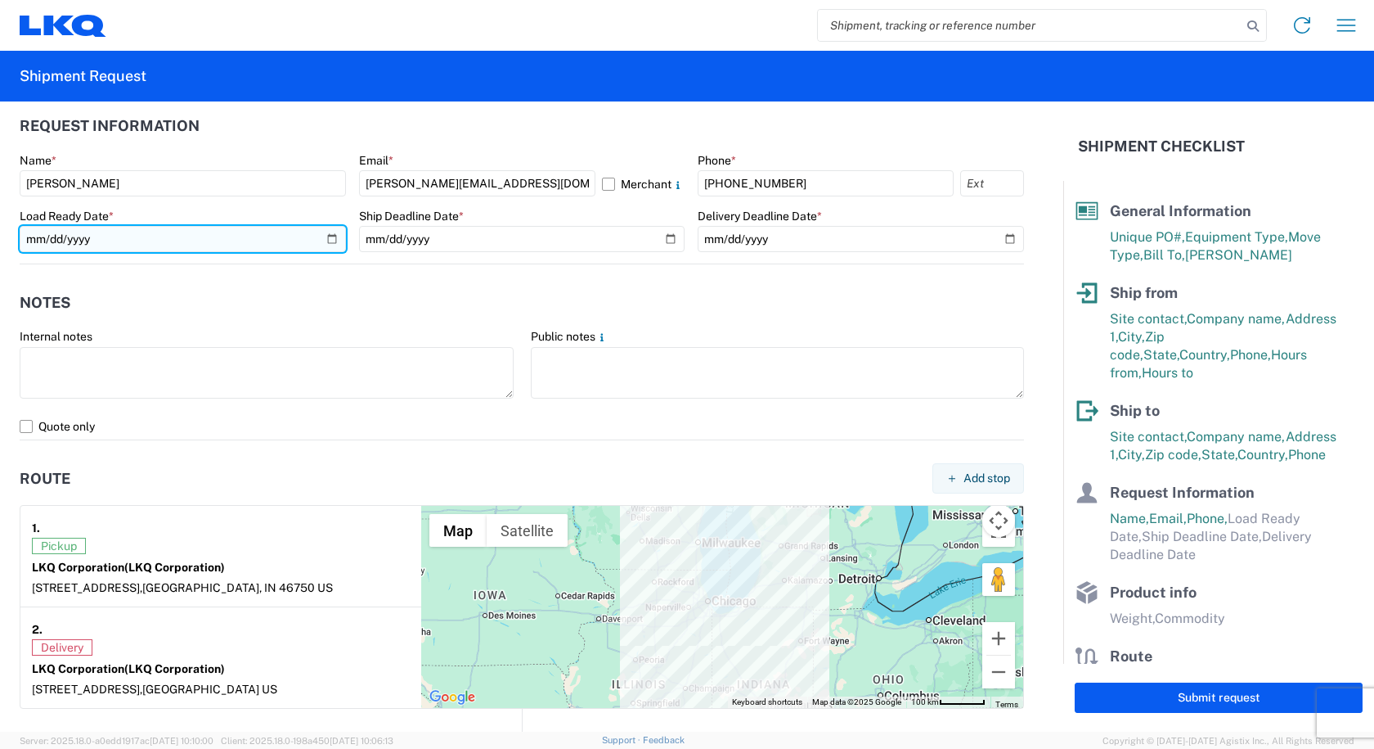
click at [331, 241] on input "date" at bounding box center [183, 239] width 326 height 26
type input "[DATE]"
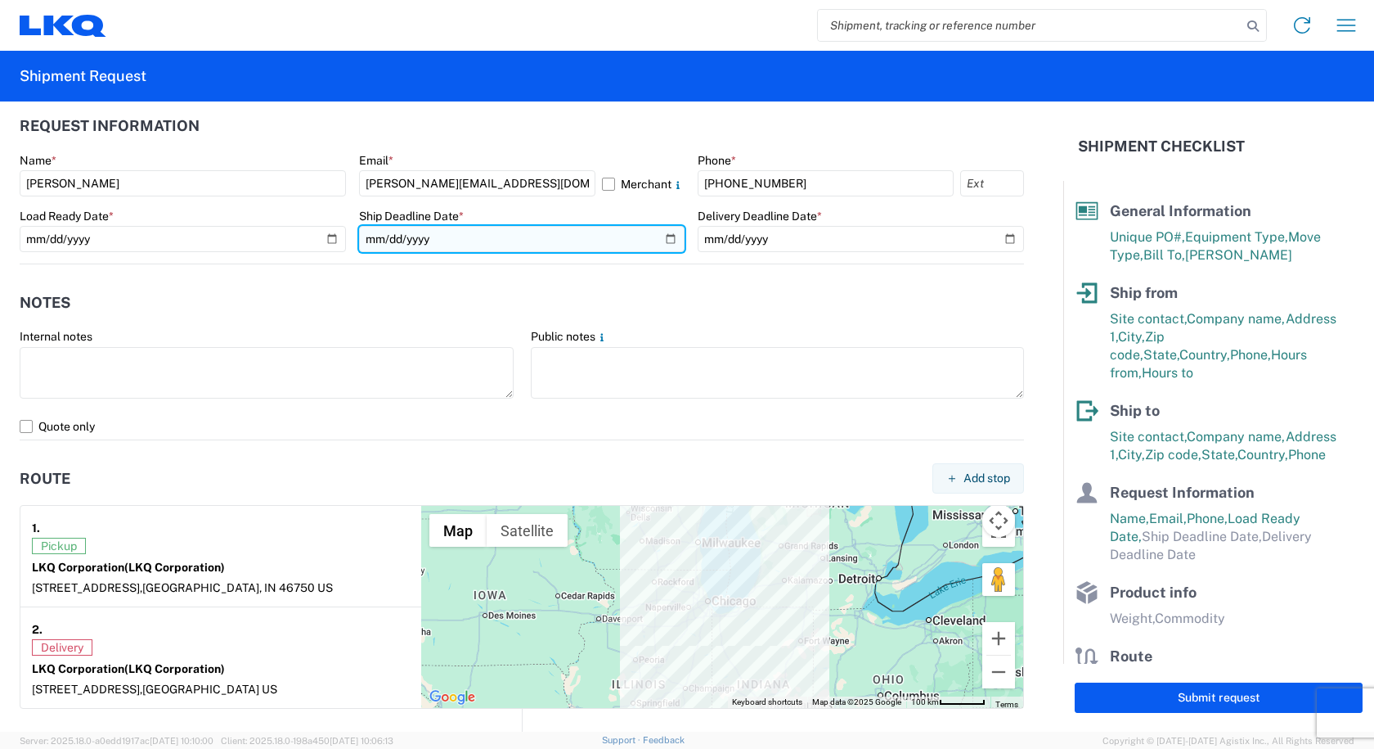
click at [660, 233] on input "date" at bounding box center [522, 239] width 326 height 26
type input "[DATE]"
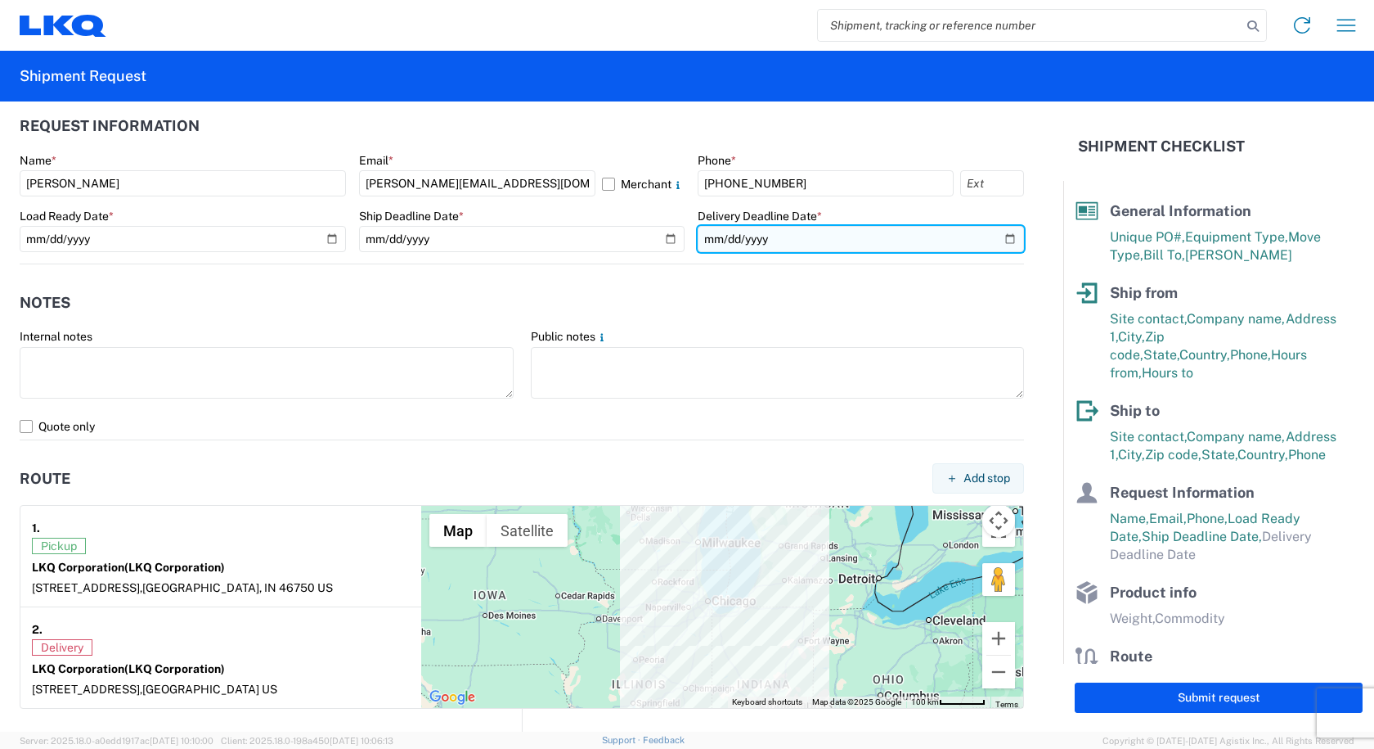
click at [1004, 236] on input "date" at bounding box center [861, 239] width 326 height 26
type input "[DATE]"
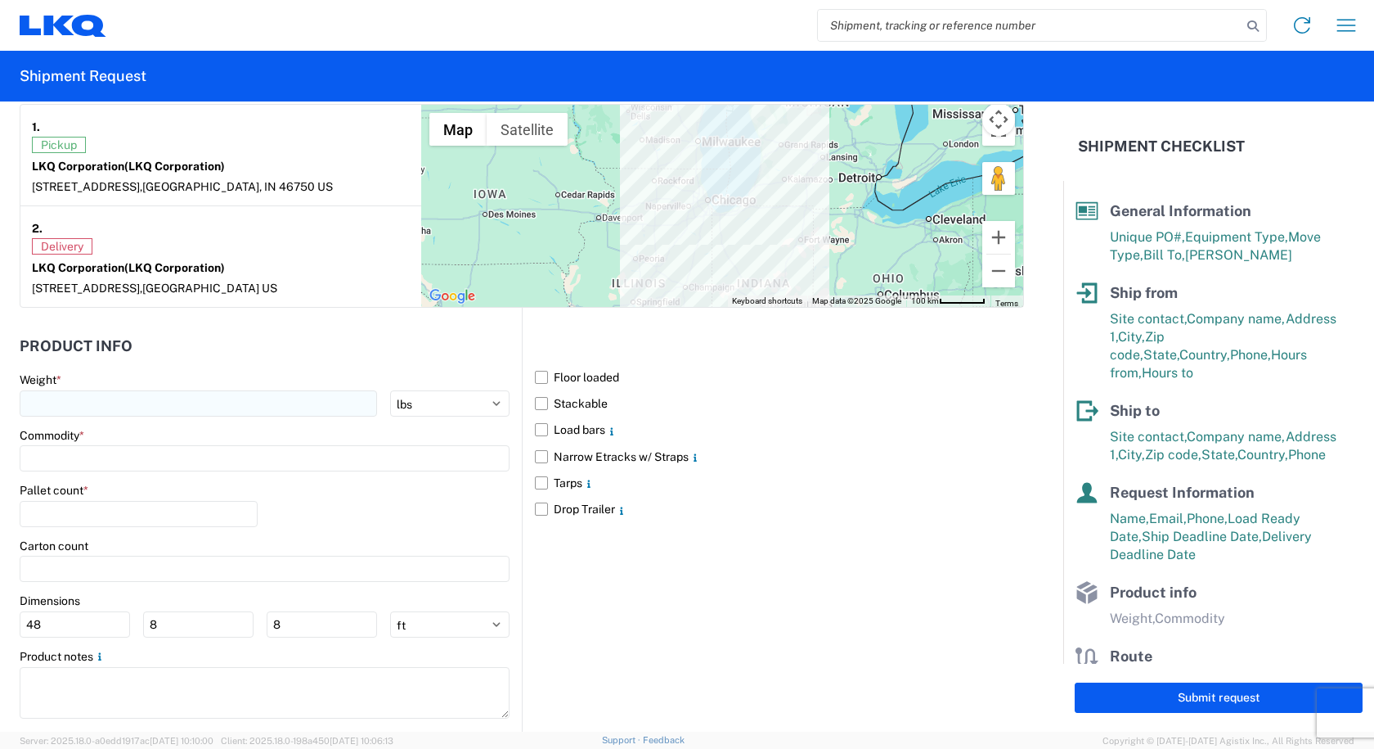
scroll to position [1309, 0]
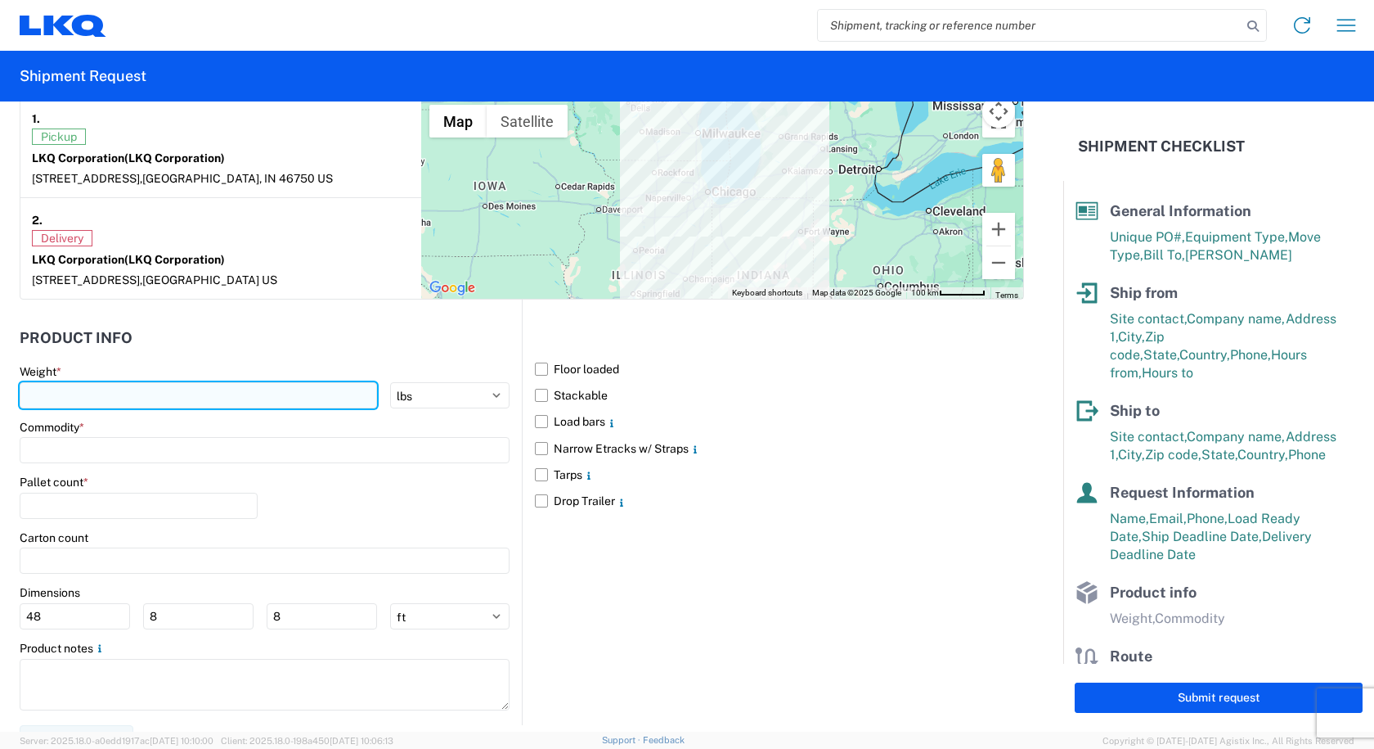
click at [54, 391] on input "number" at bounding box center [198, 395] width 357 height 26
type input "40000"
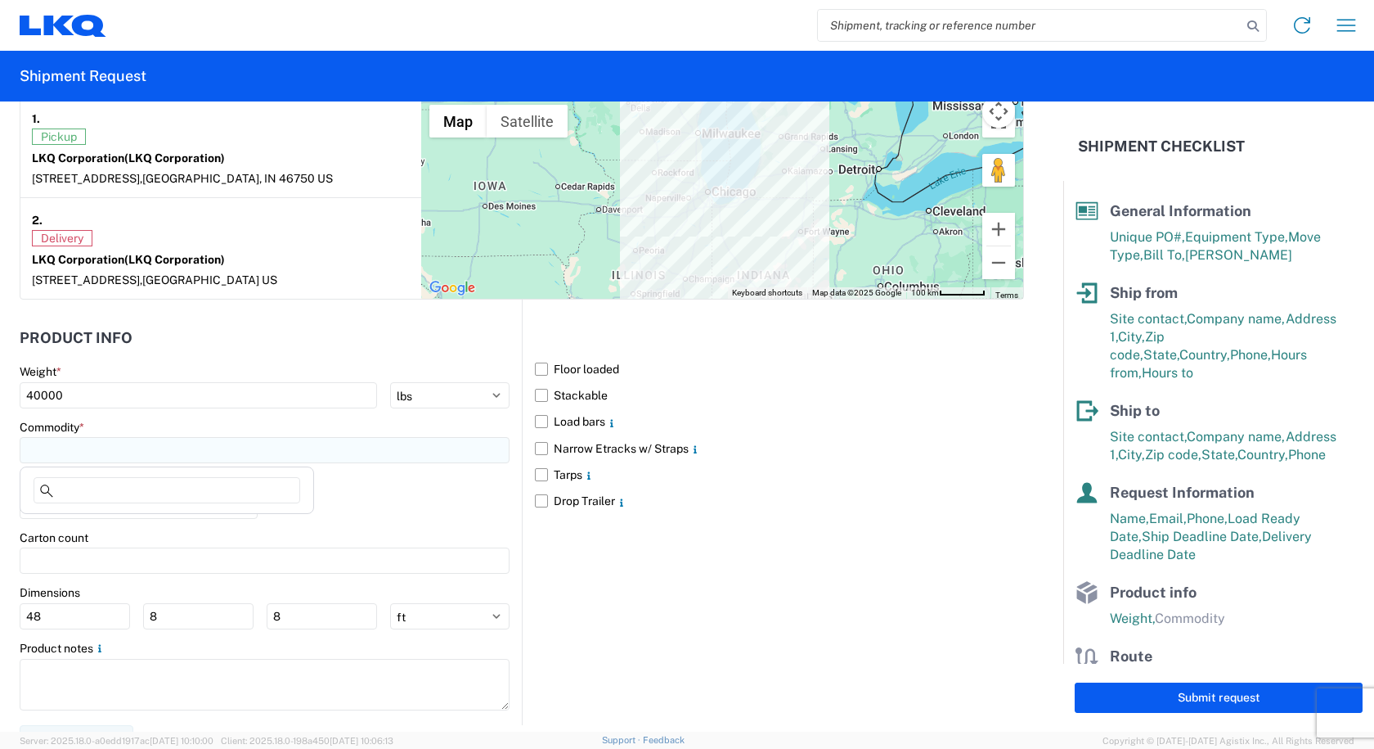
click at [56, 443] on input at bounding box center [265, 450] width 490 height 26
type input "W"
click at [89, 524] on div "Wheels - Stacked & Palletized" at bounding box center [167, 523] width 286 height 26
type input "Wheels - Stacked & Palletized"
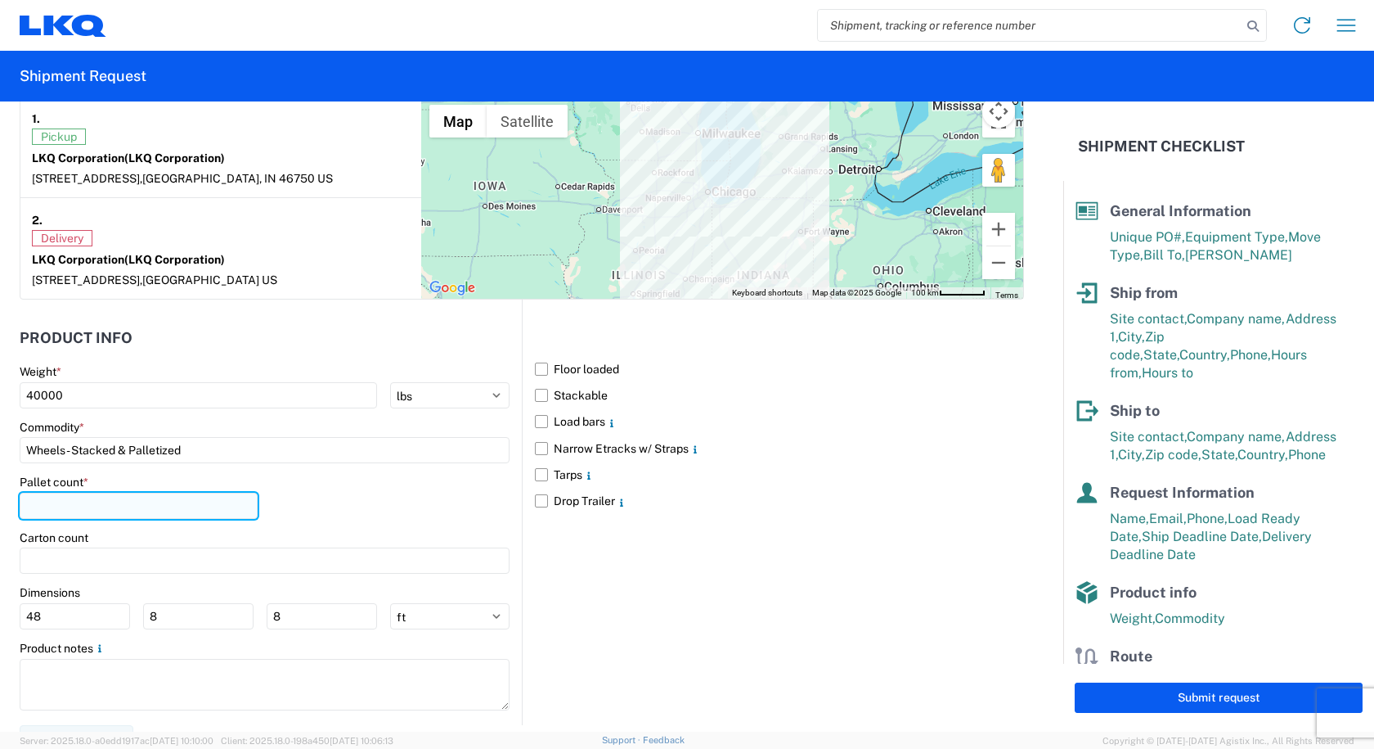
click at [75, 506] on input "number" at bounding box center [139, 505] width 238 height 26
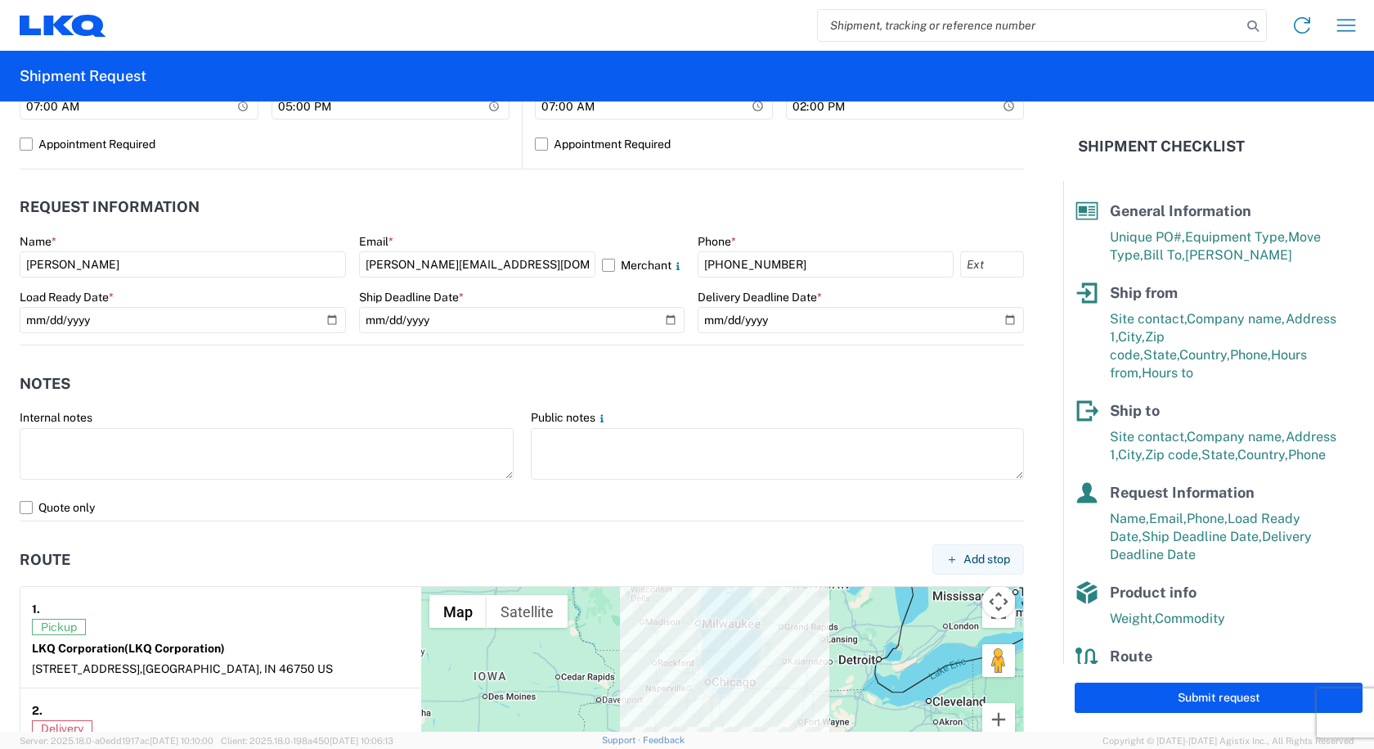
scroll to position [818, 0]
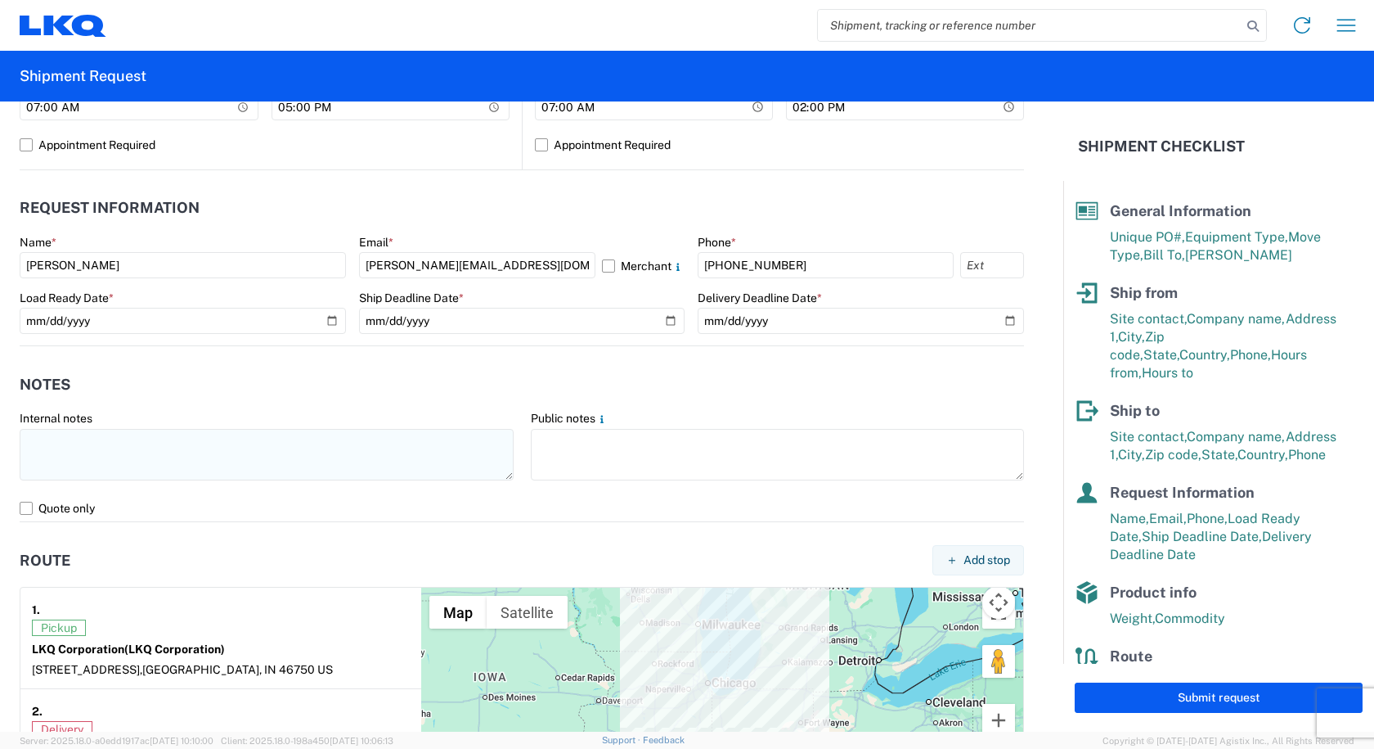
type input "50"
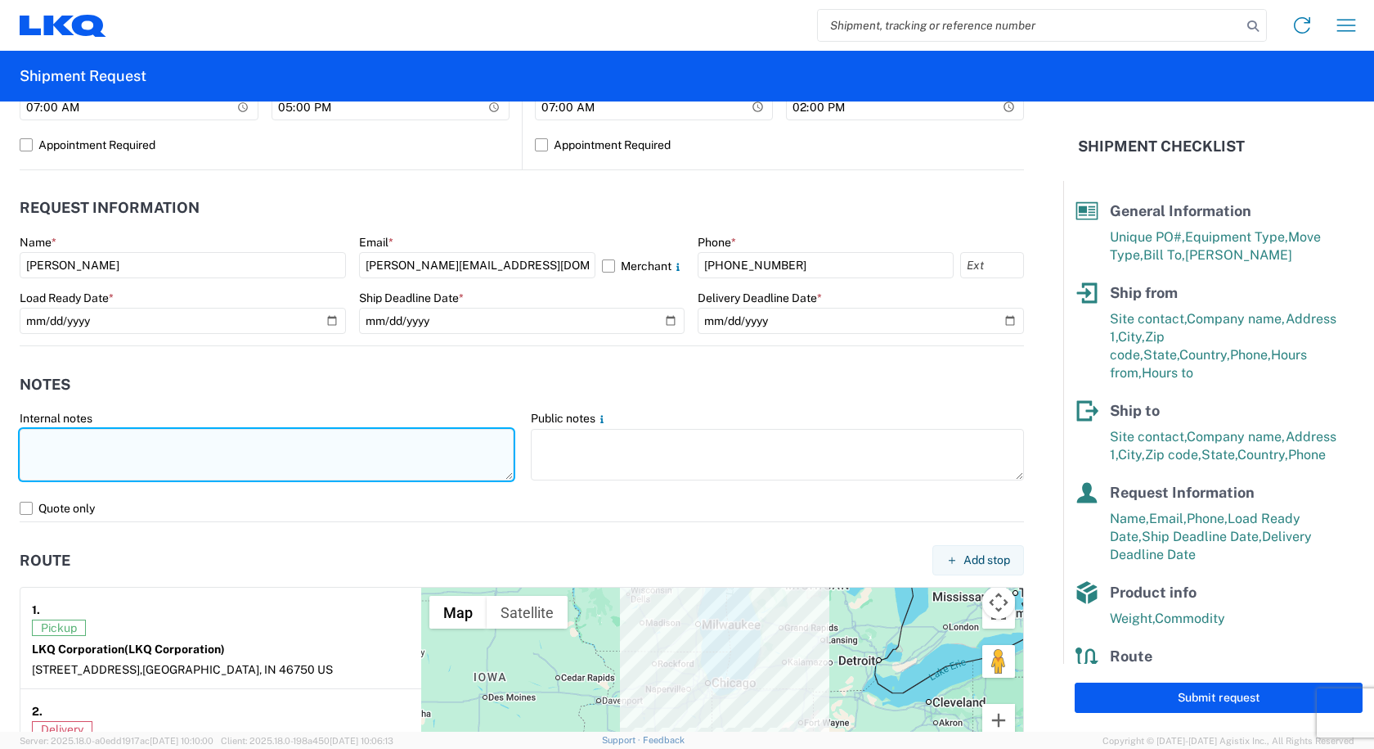
click at [34, 445] on textarea at bounding box center [267, 455] width 494 height 52
click at [398, 440] on textarea "Morning works best for delivery. Afternoon cross docks gets busy." at bounding box center [267, 455] width 494 height 52
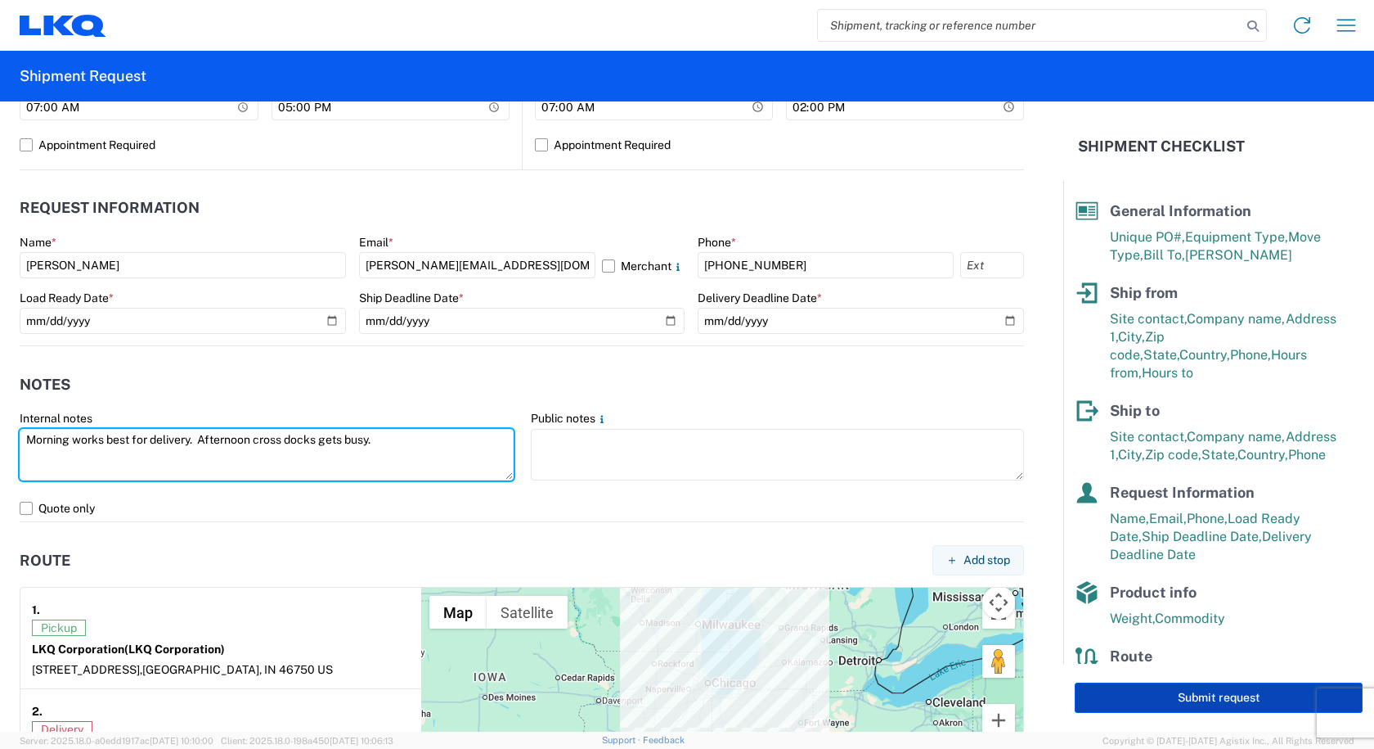
type textarea "Morning works best for delivery. Afternoon cross docks gets busy."
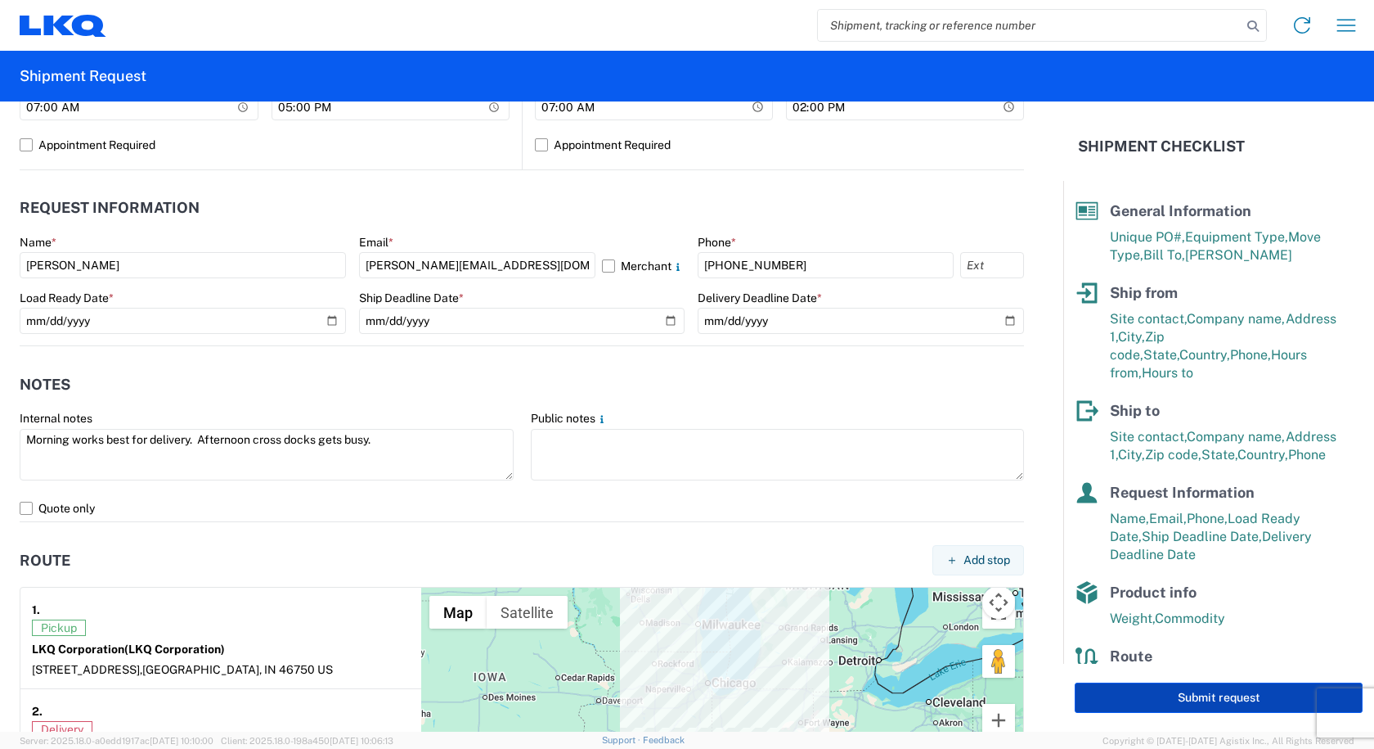
click at [1101, 695] on button "Submit request" at bounding box center [1219, 697] width 288 height 30
select select "US"
